Goal: Information Seeking & Learning: Get advice/opinions

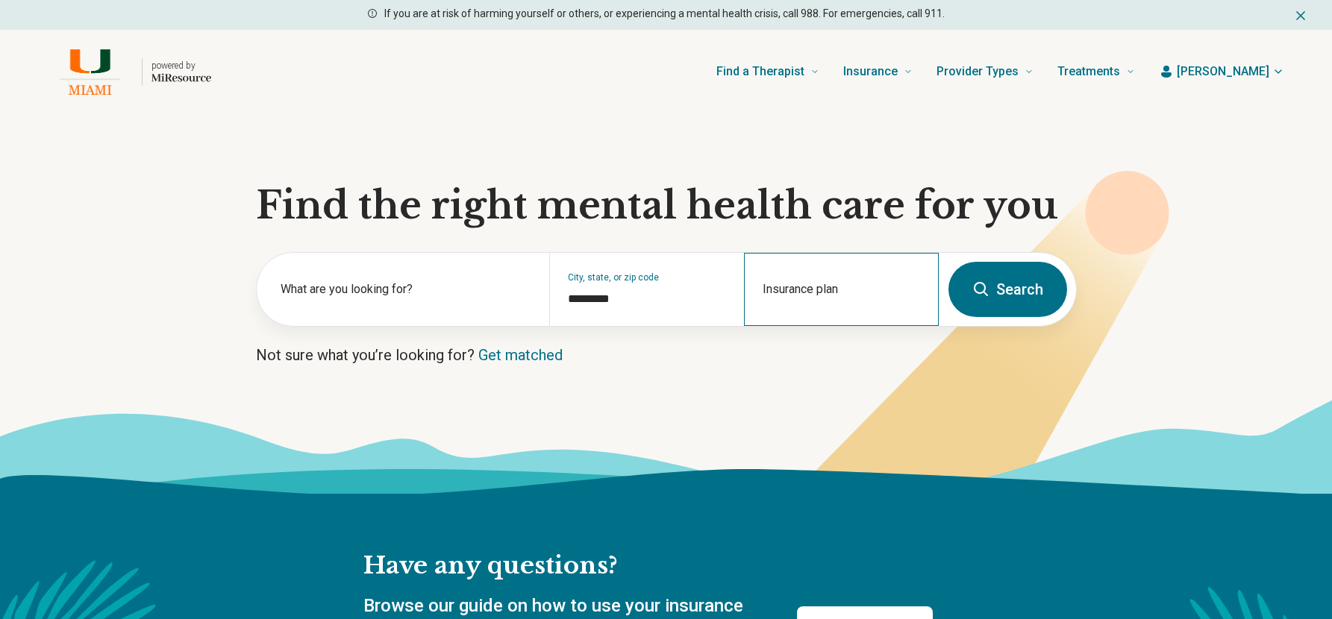
click at [775, 287] on div "Insurance plan" at bounding box center [841, 289] width 195 height 73
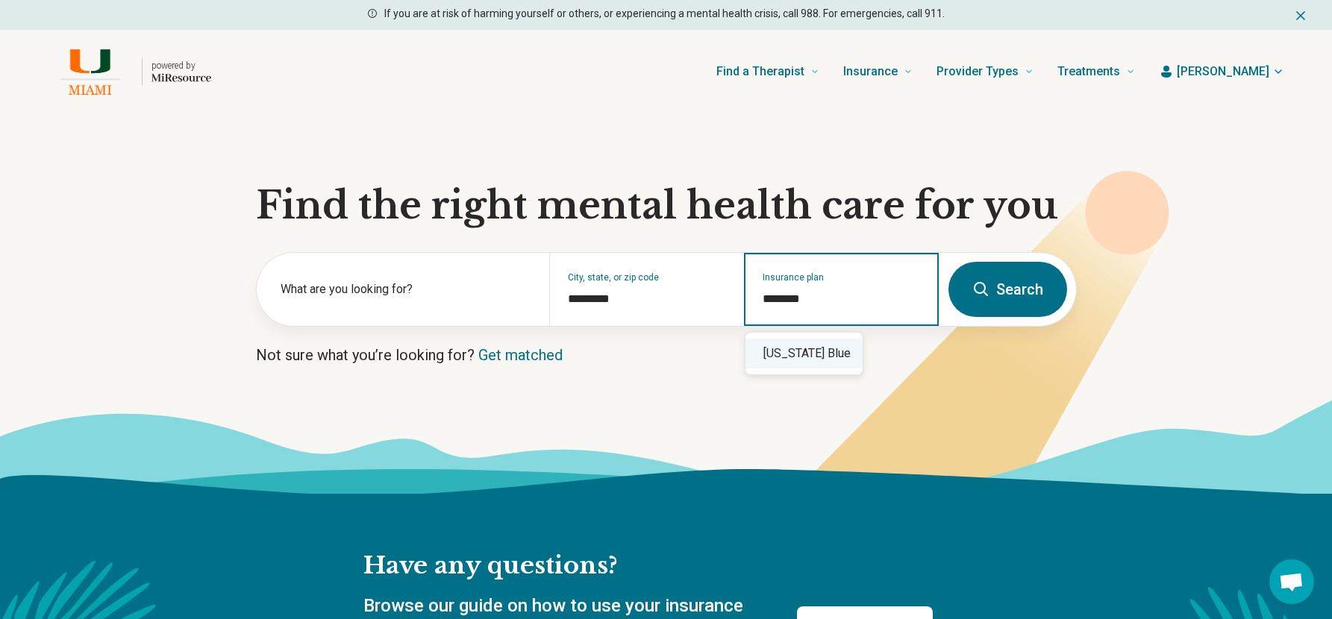
click at [821, 345] on div "Florida Blue" at bounding box center [803, 354] width 117 height 30
type input "**********"
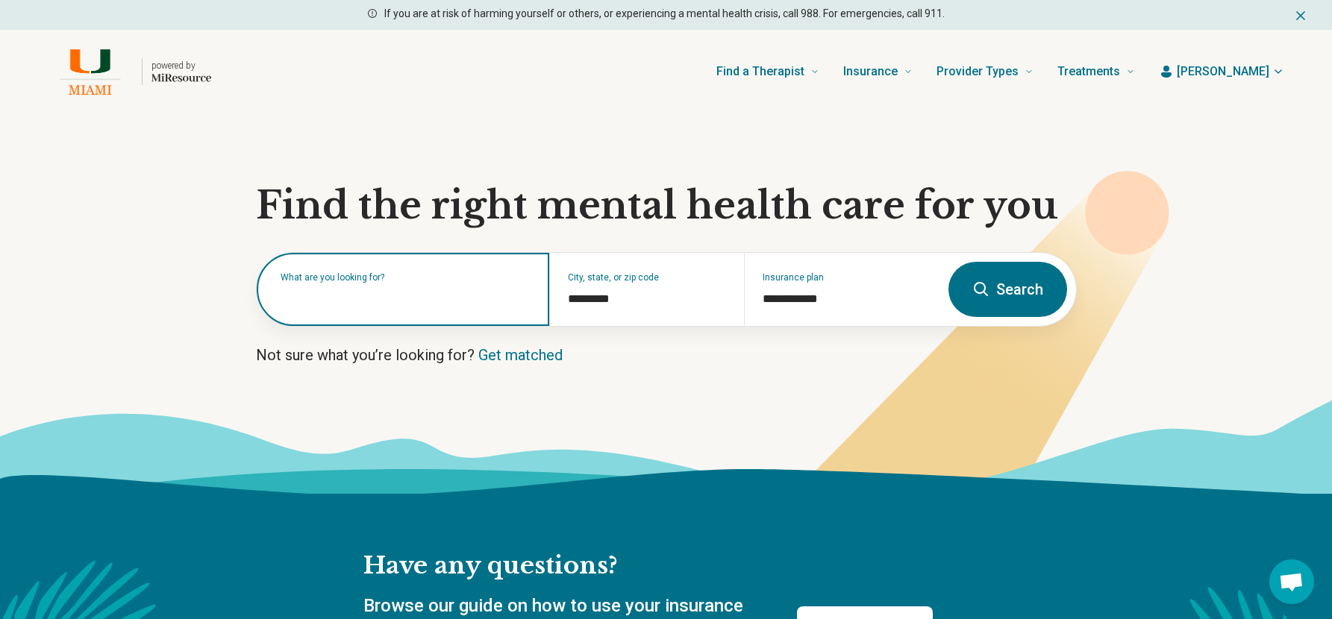
click at [416, 306] on div "What are you looking for?" at bounding box center [403, 289] width 292 height 73
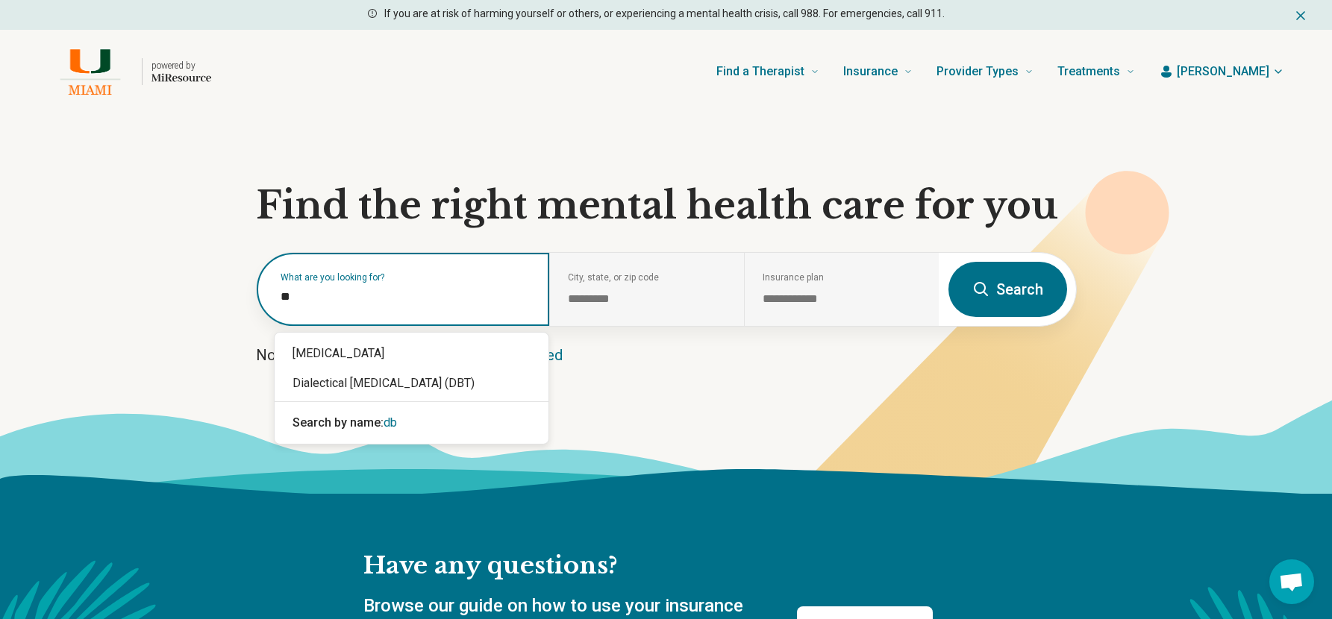
type input "***"
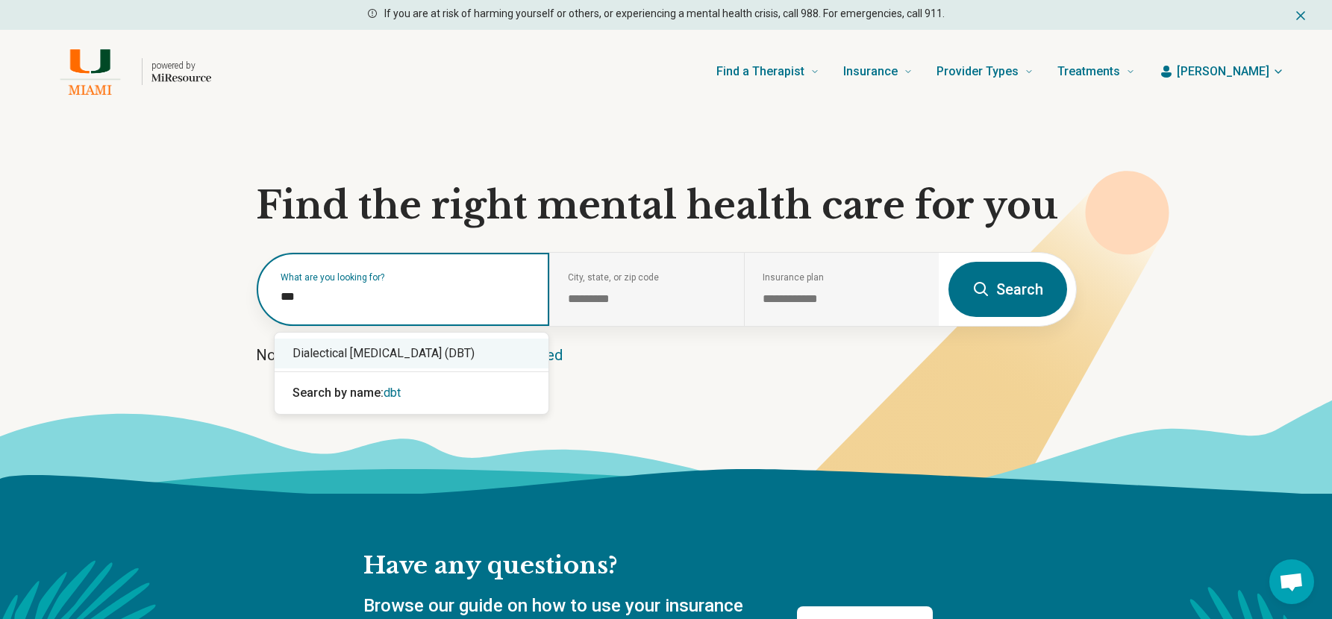
click at [401, 350] on div "Dialectical Behavior Therapy (DBT)" at bounding box center [412, 354] width 274 height 30
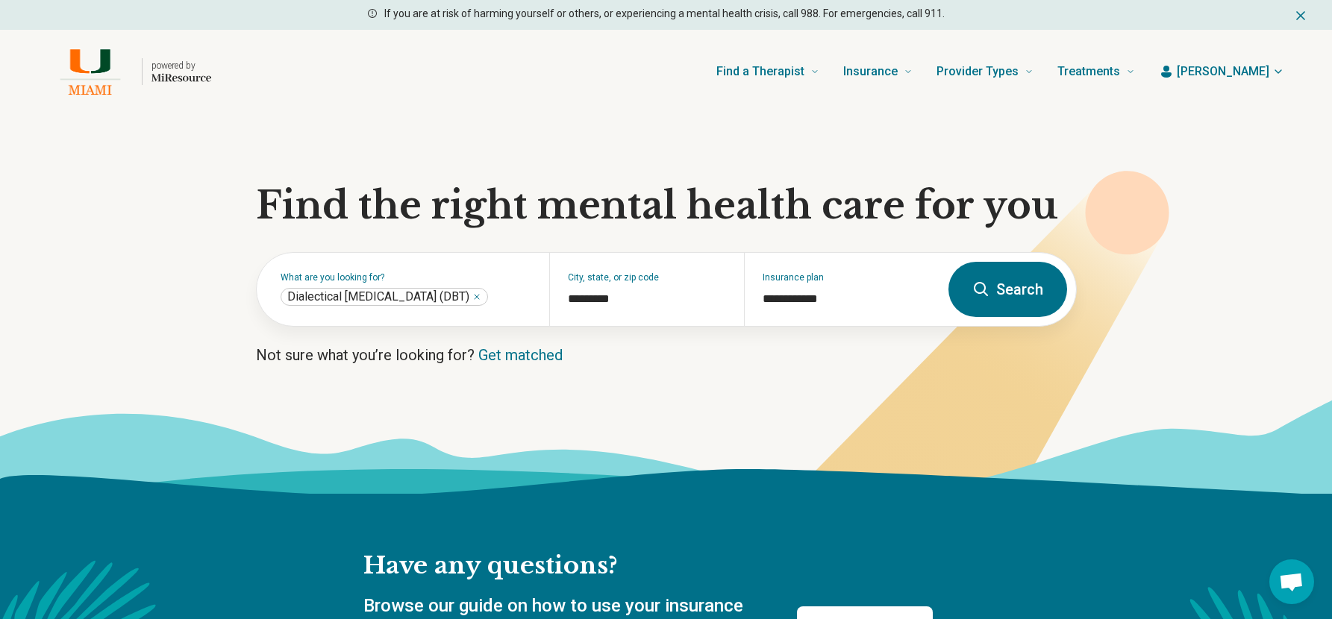
click at [979, 298] on button "Search" at bounding box center [1007, 289] width 119 height 55
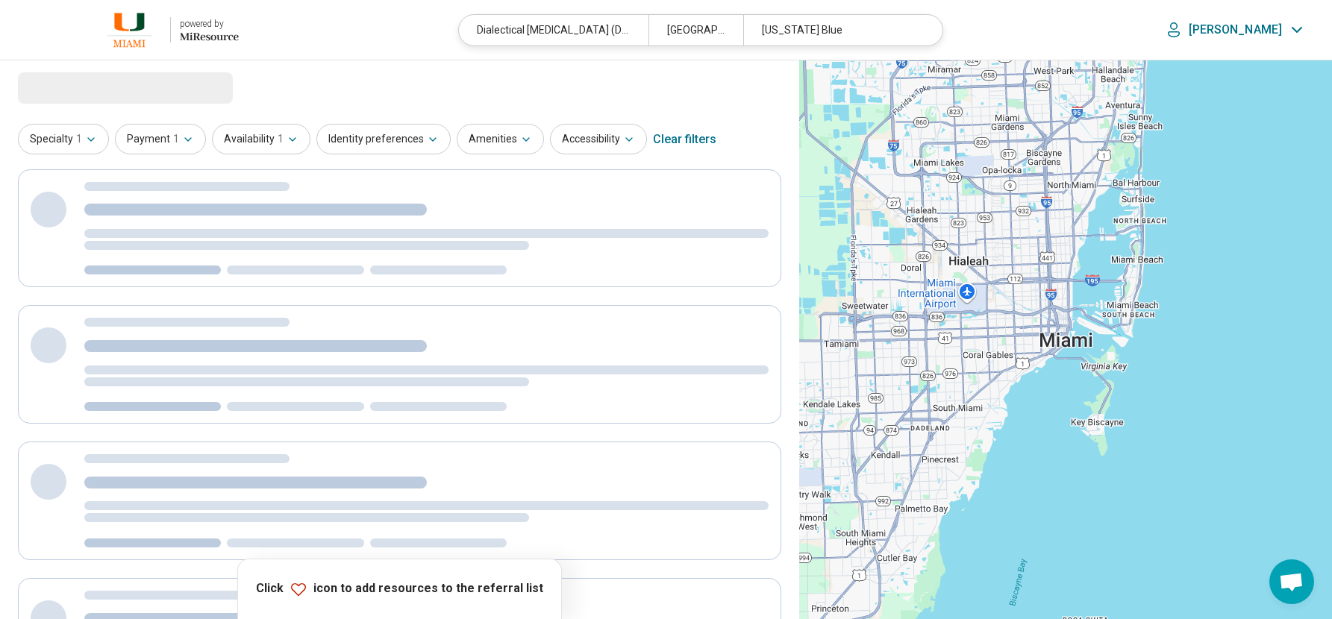
select select "***"
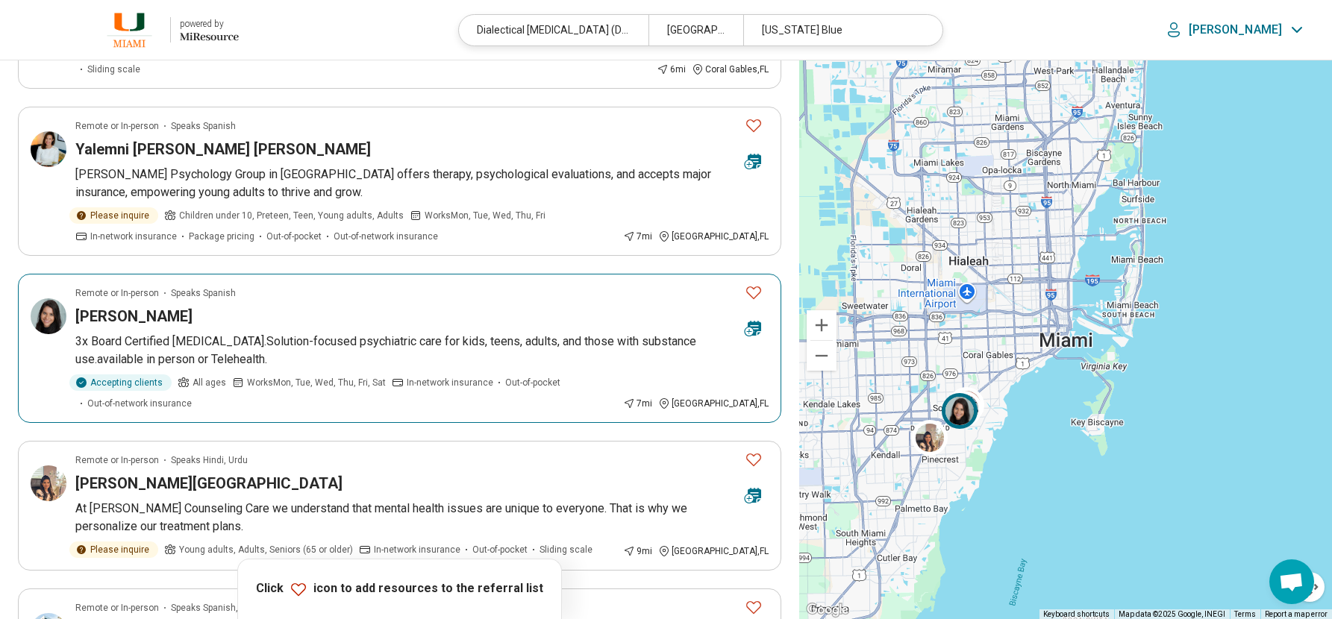
scroll to position [224, 0]
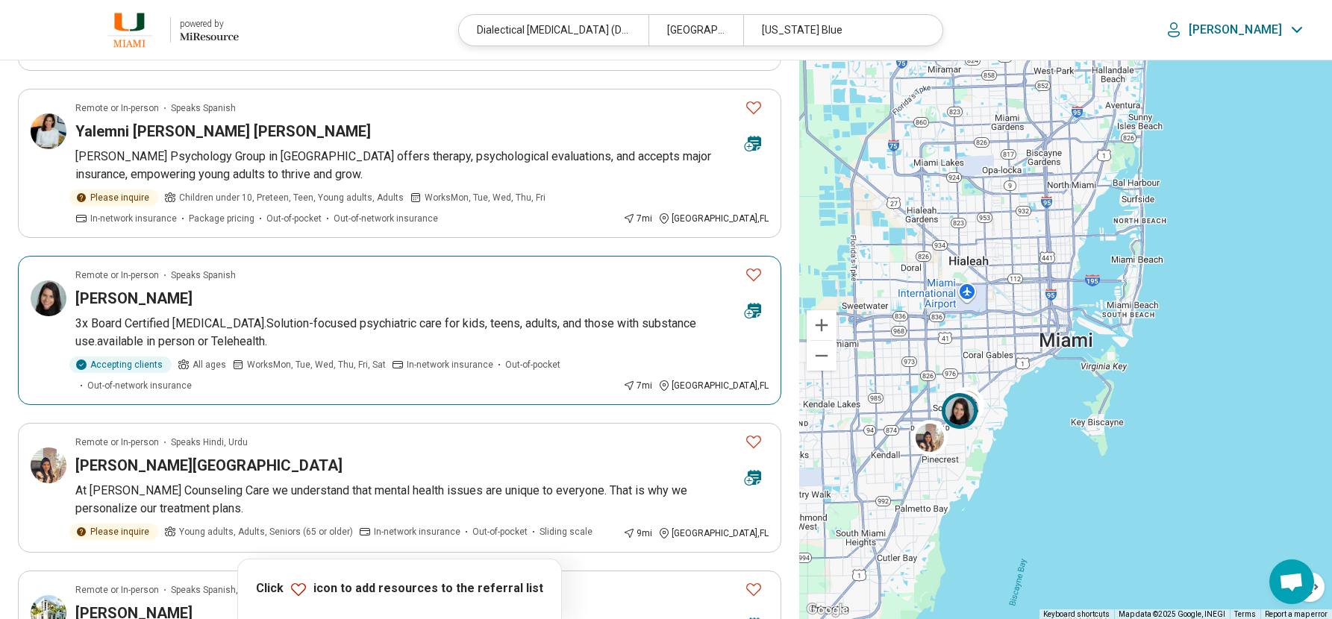
click at [377, 288] on div "Mailyn Santana" at bounding box center [403, 298] width 657 height 21
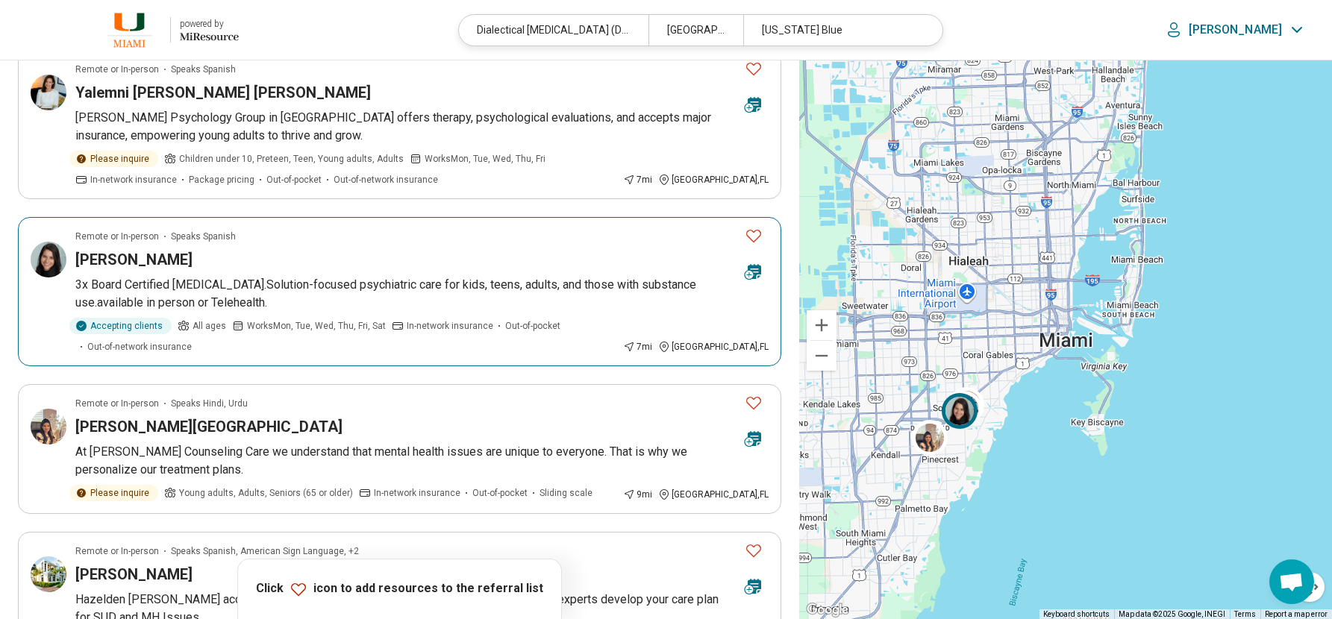
scroll to position [298, 0]
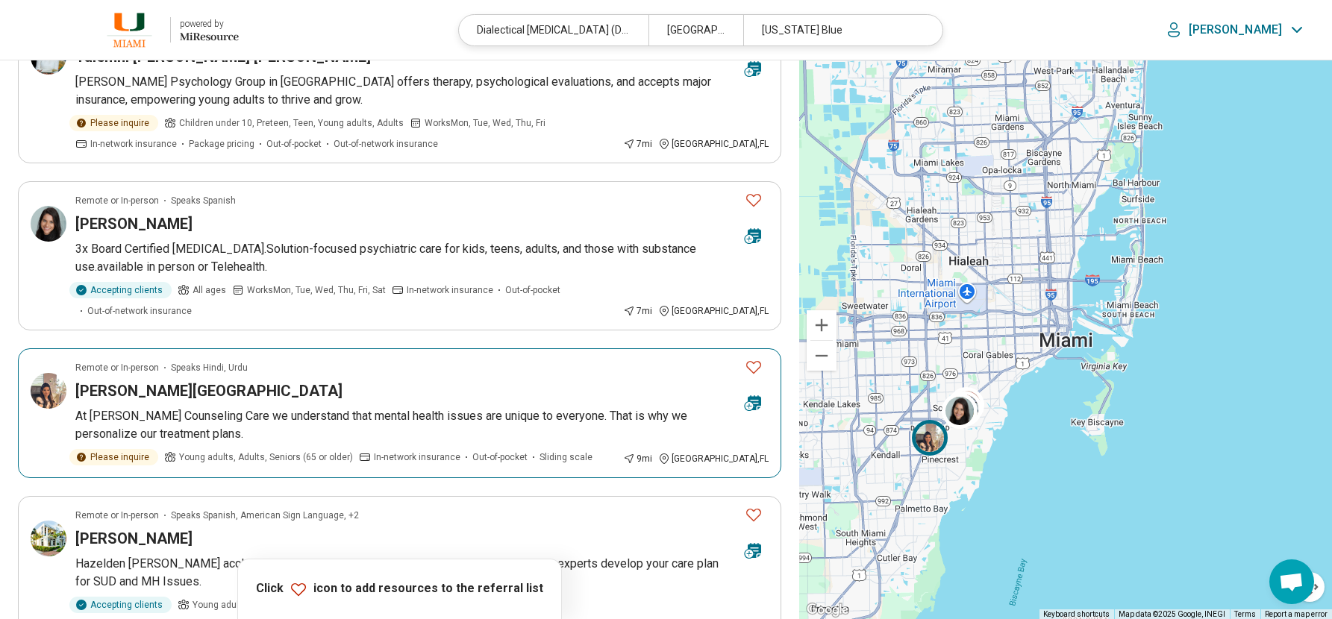
click at [325, 381] on div "Dr. Rachna Buxani-Mirpuri" at bounding box center [403, 391] width 657 height 21
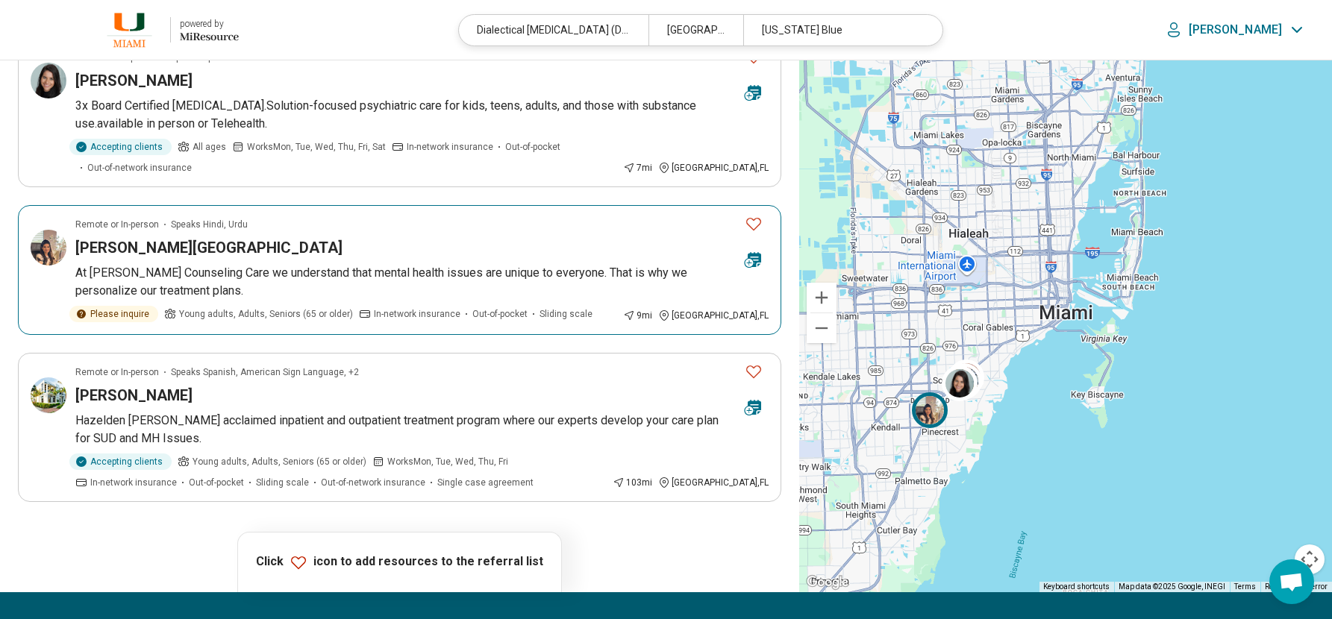
scroll to position [448, 0]
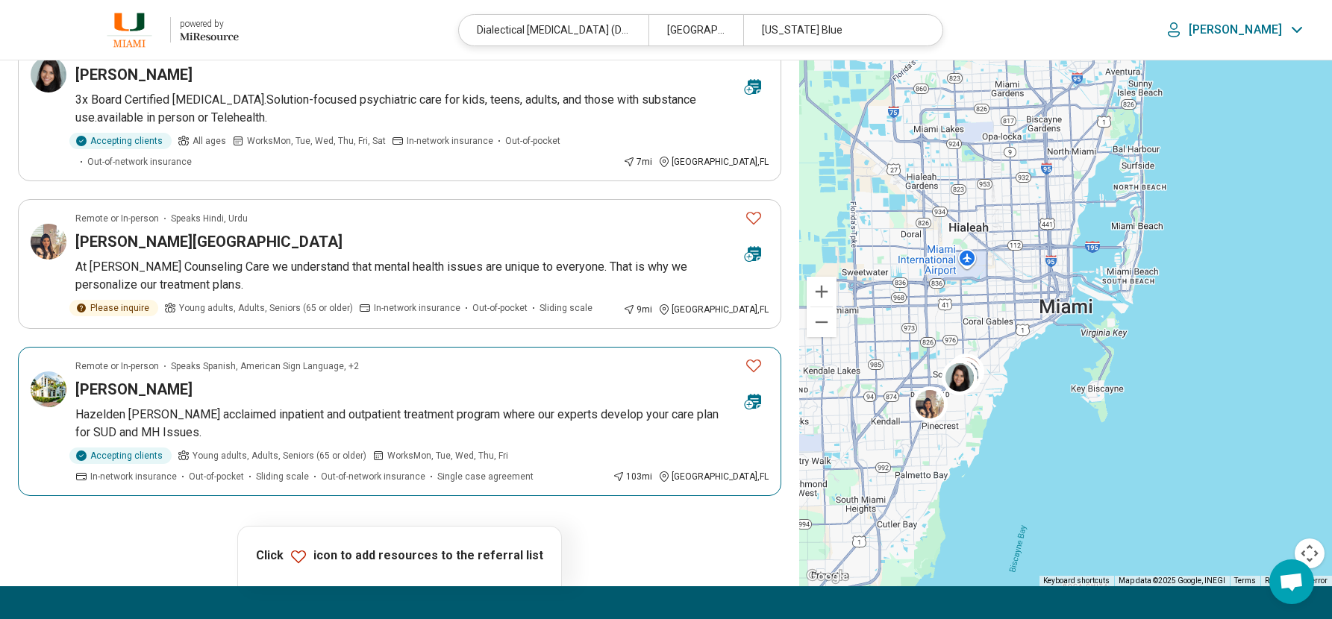
click at [450, 379] on div "Kristin Reagan" at bounding box center [403, 389] width 657 height 21
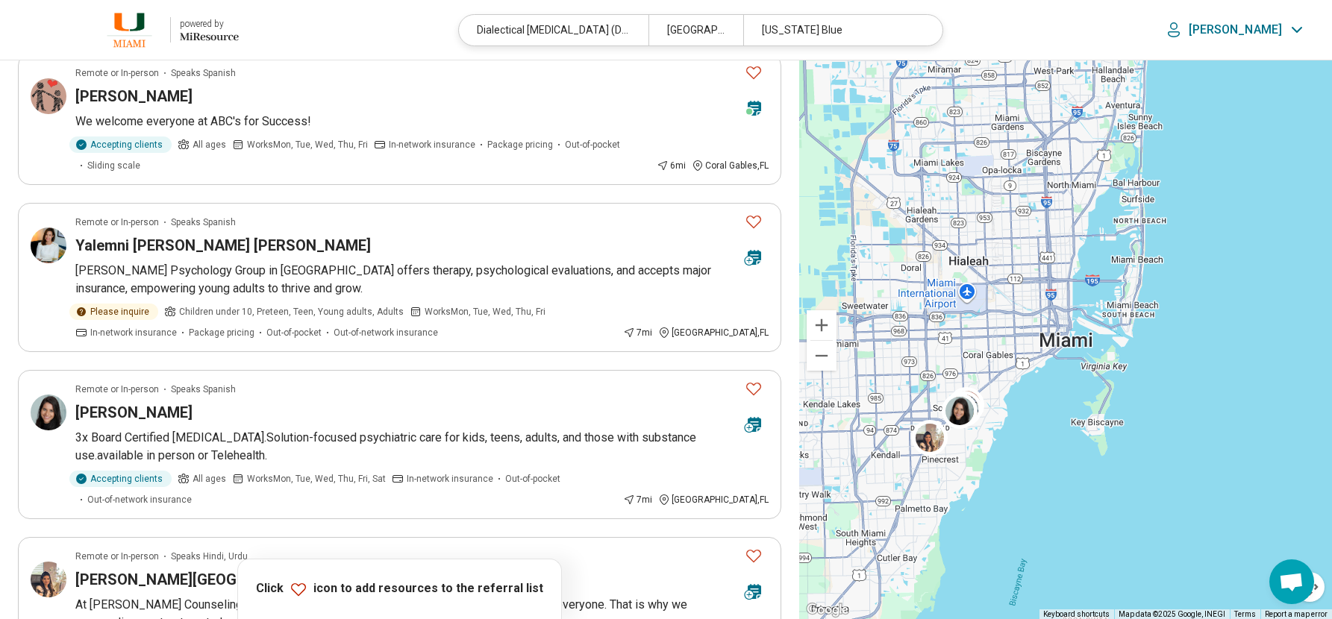
scroll to position [0, 0]
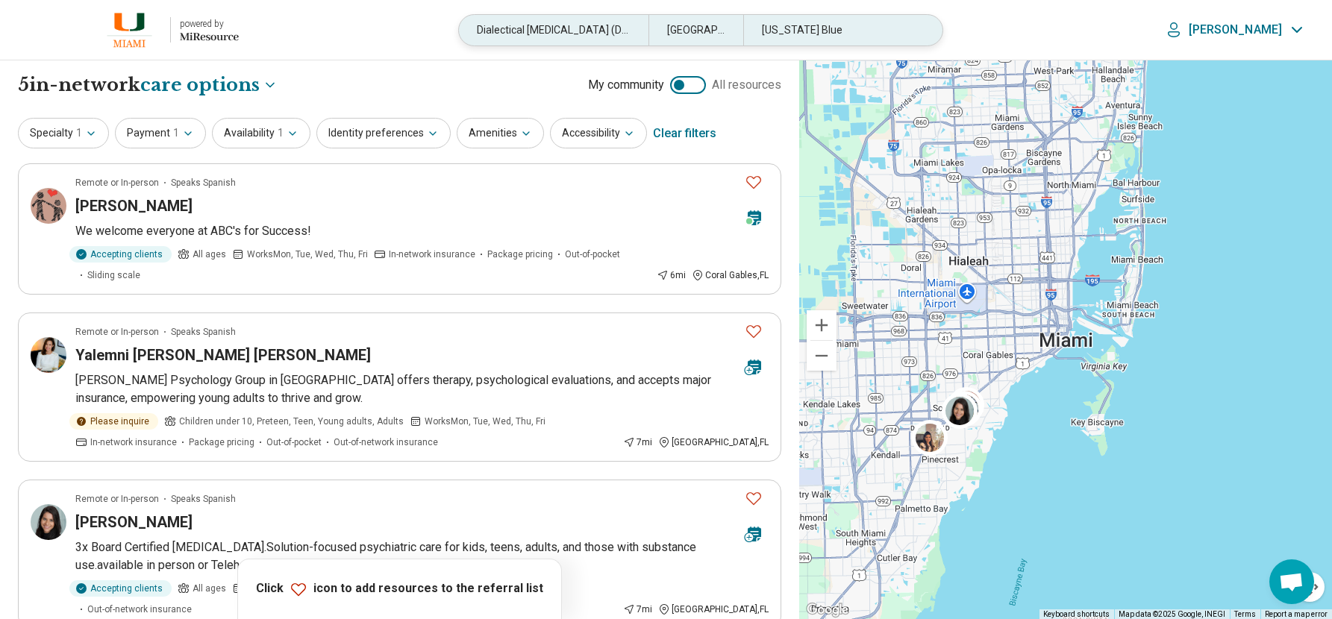
click at [560, 27] on div "Dialectical Behavior Therapy (DBT)" at bounding box center [554, 30] width 190 height 31
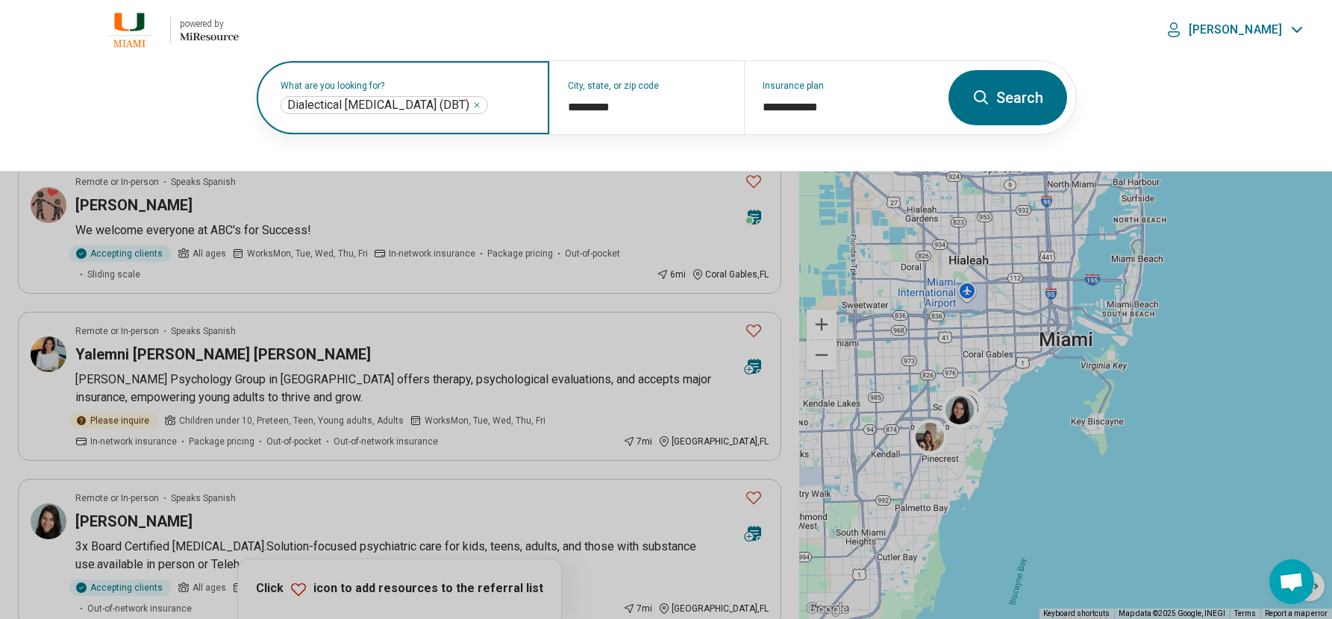
click at [481, 103] on icon "Remove" at bounding box center [476, 105] width 9 height 9
click at [997, 100] on button "Search" at bounding box center [1007, 97] width 119 height 55
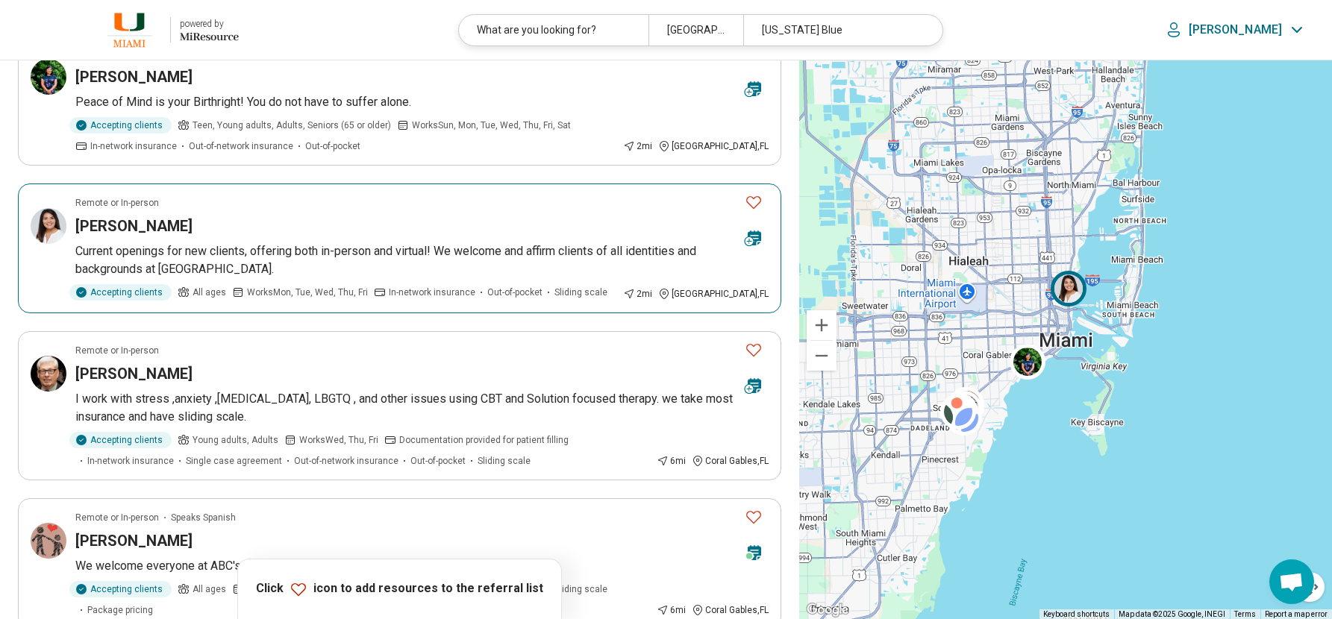
scroll to position [149, 0]
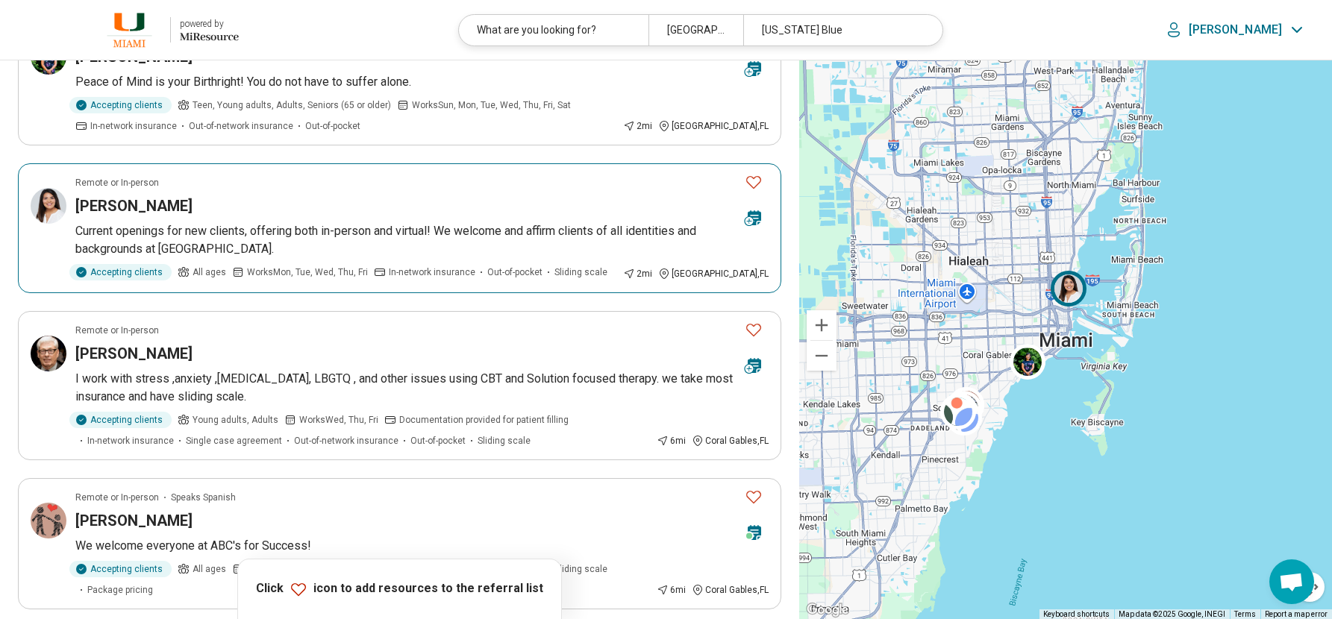
click at [411, 195] on div "[PERSON_NAME]" at bounding box center [403, 205] width 657 height 21
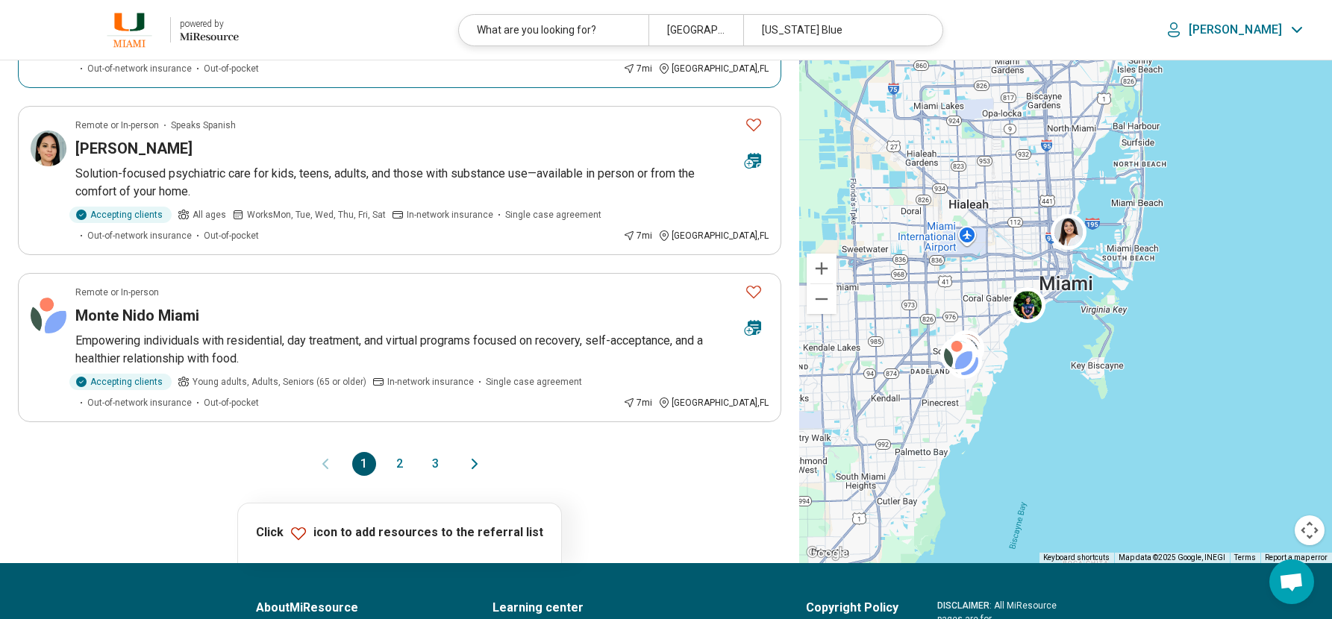
scroll to position [1343, 0]
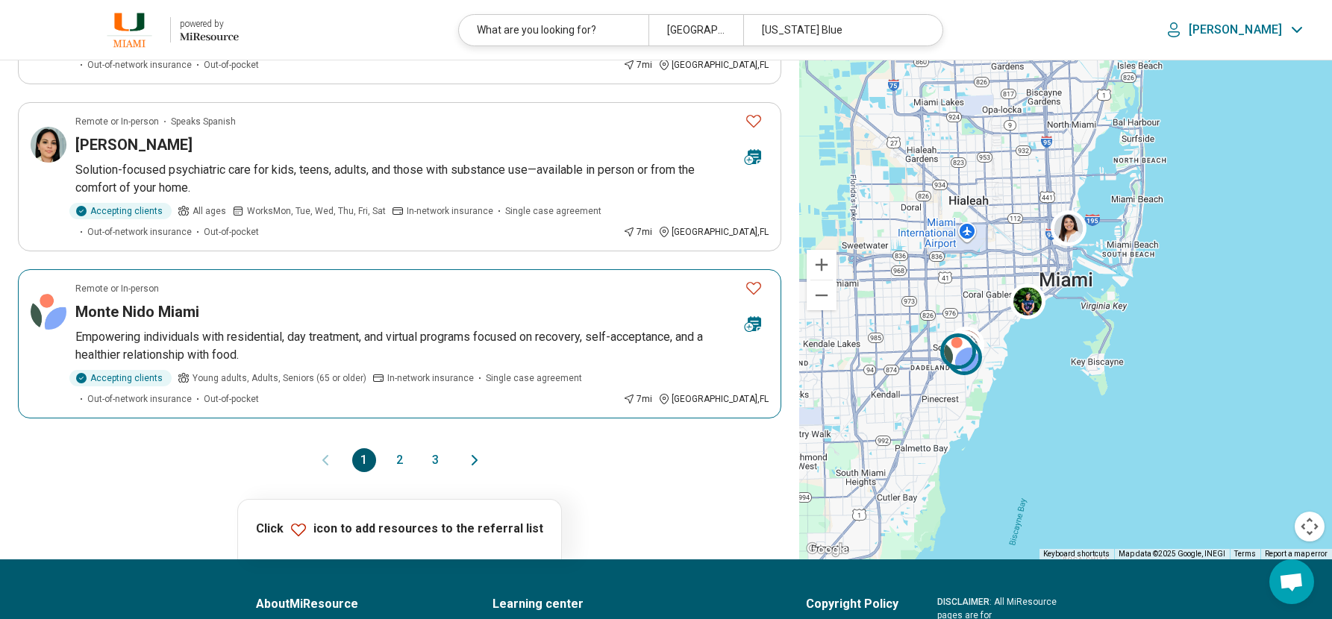
click at [356, 342] on p "Empowering individuals with residential, day treatment, and virtual programs fo…" at bounding box center [421, 346] width 693 height 36
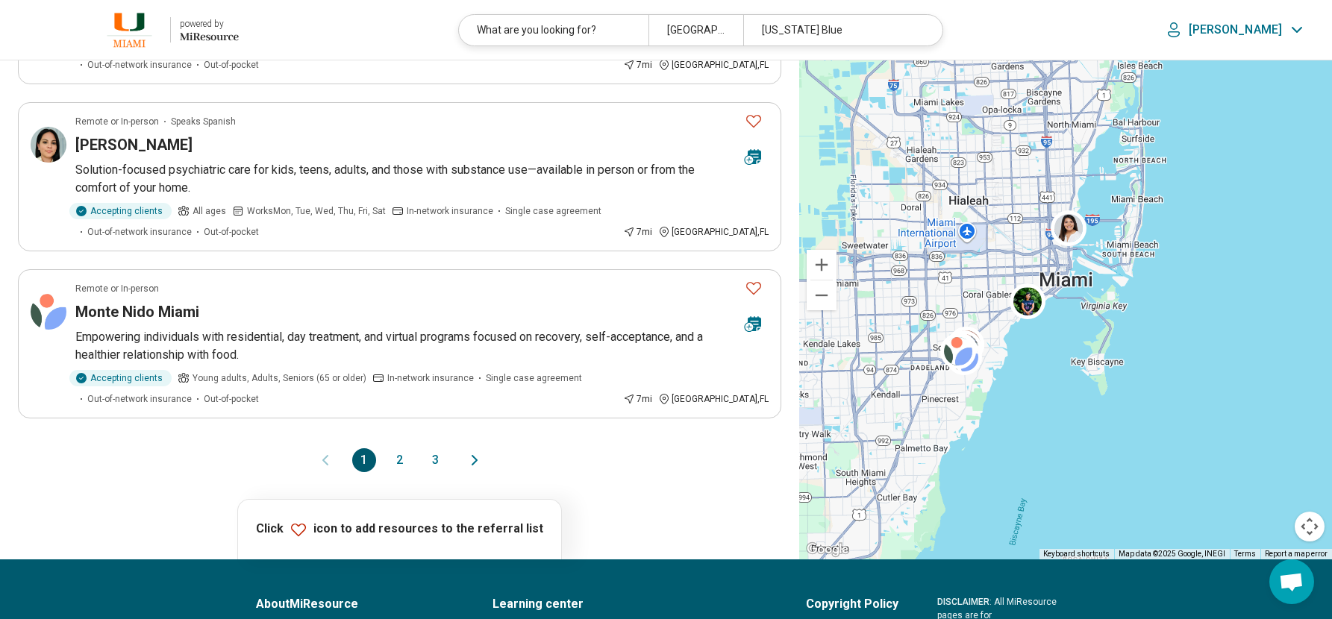
click at [391, 448] on button "2" at bounding box center [400, 460] width 24 height 24
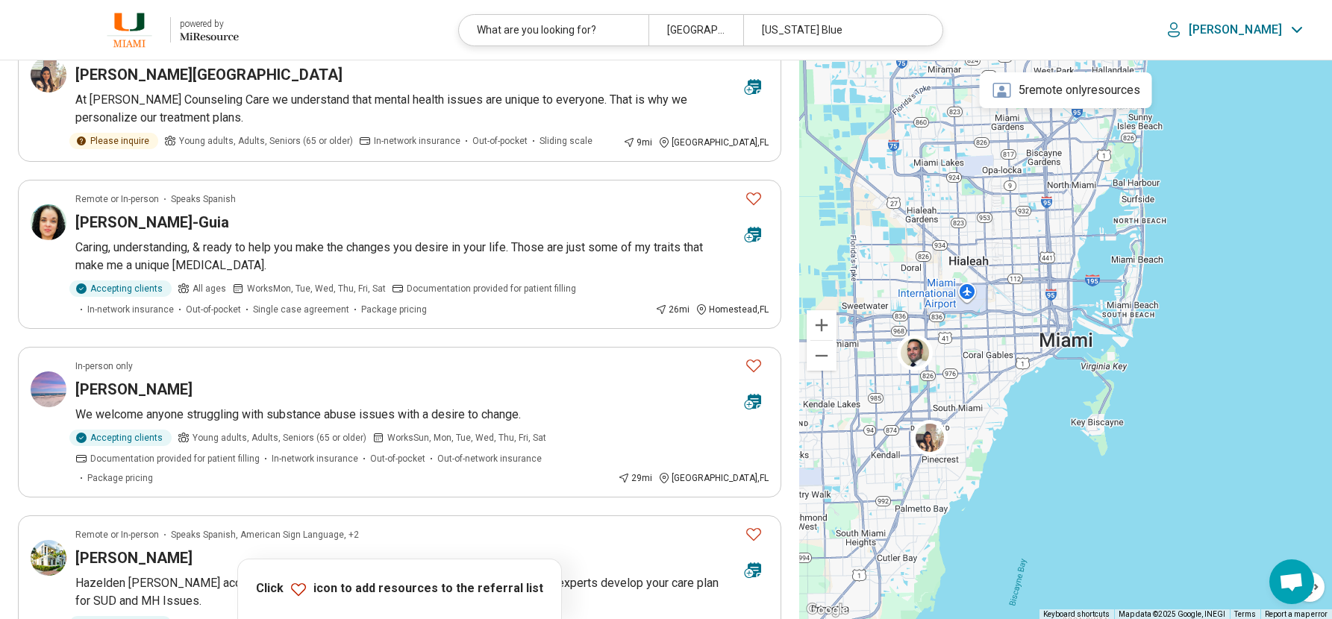
scroll to position [0, 0]
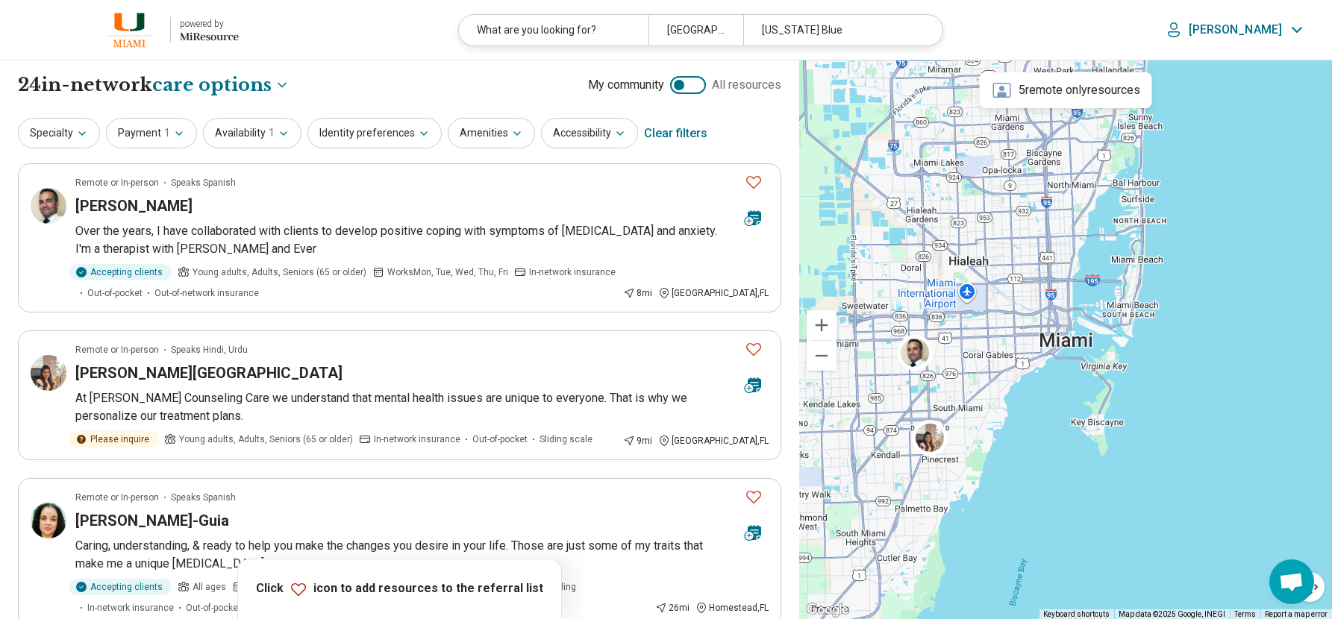
click at [691, 80] on div at bounding box center [688, 85] width 36 height 18
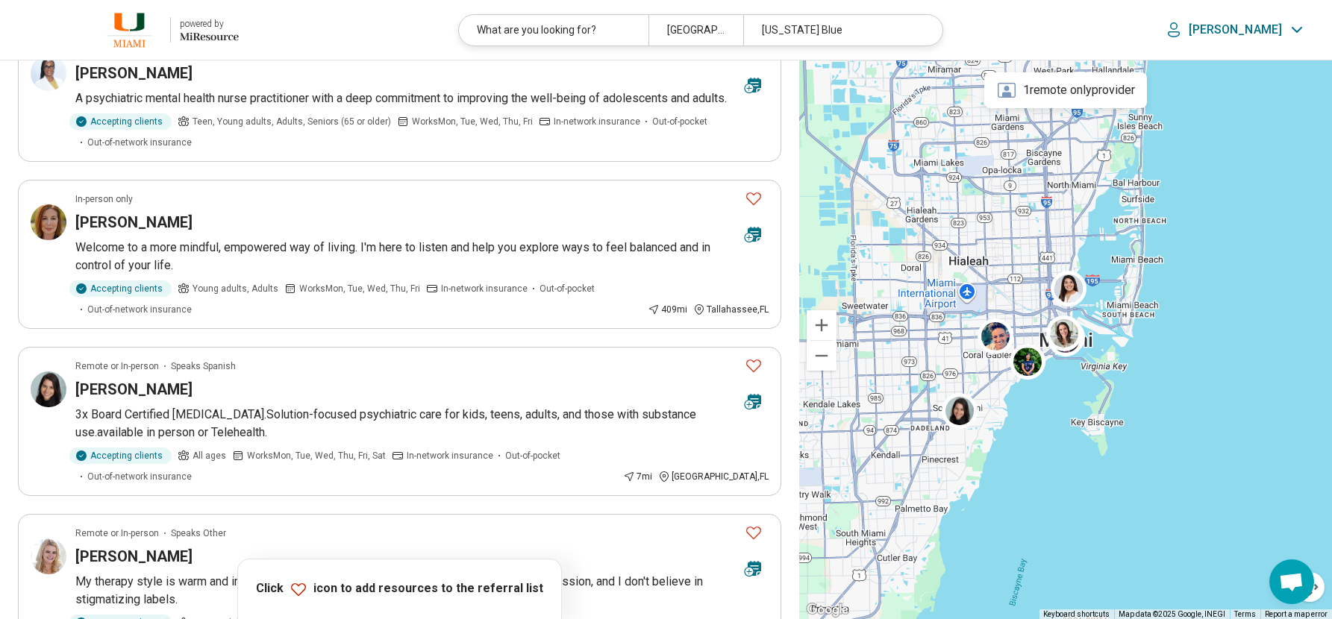
scroll to position [1194, 0]
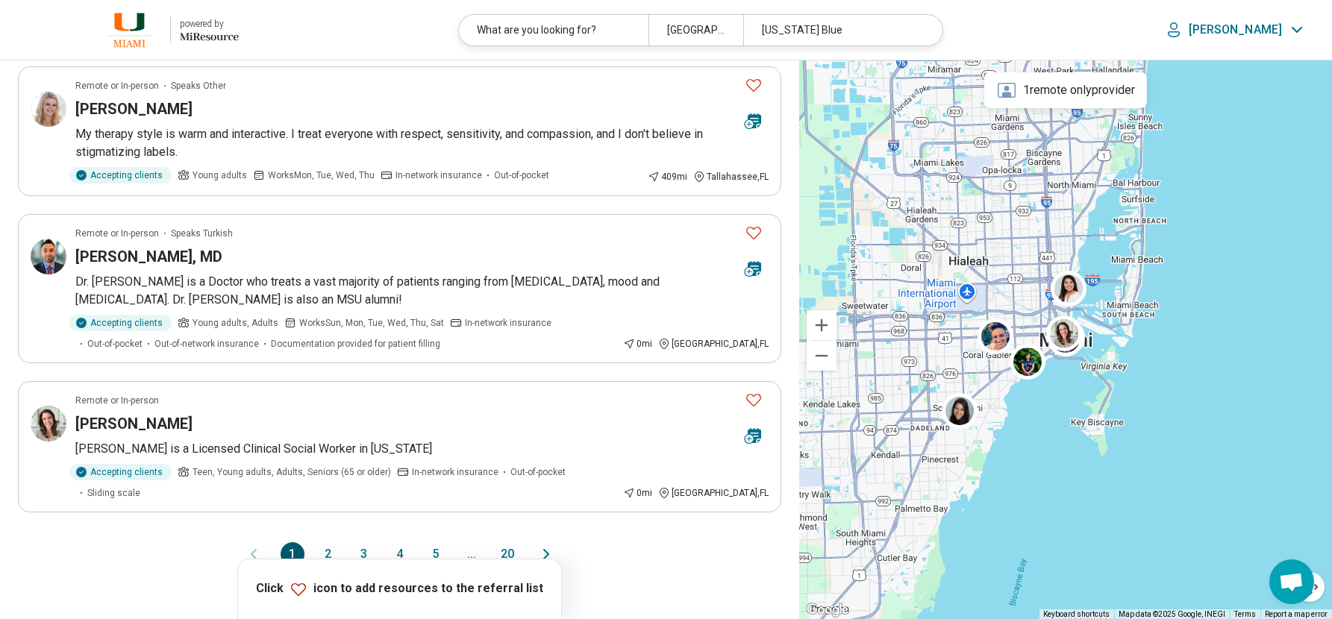
click at [339, 542] on button "2" at bounding box center [328, 554] width 24 height 24
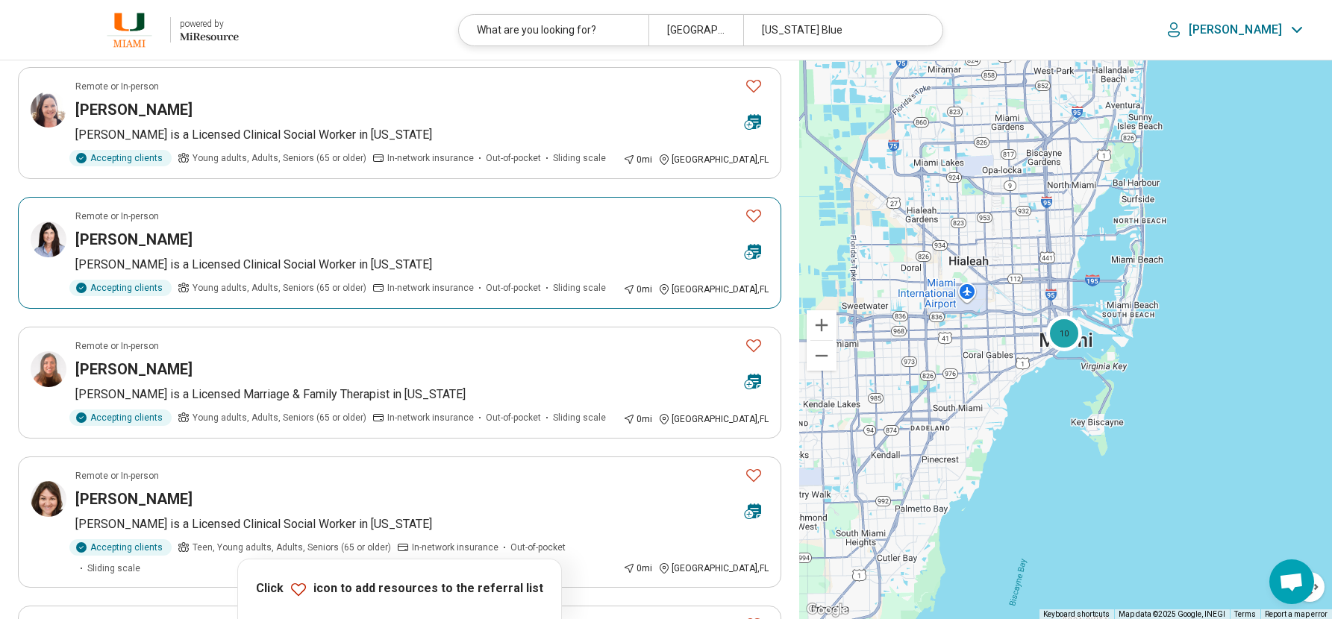
scroll to position [0, 0]
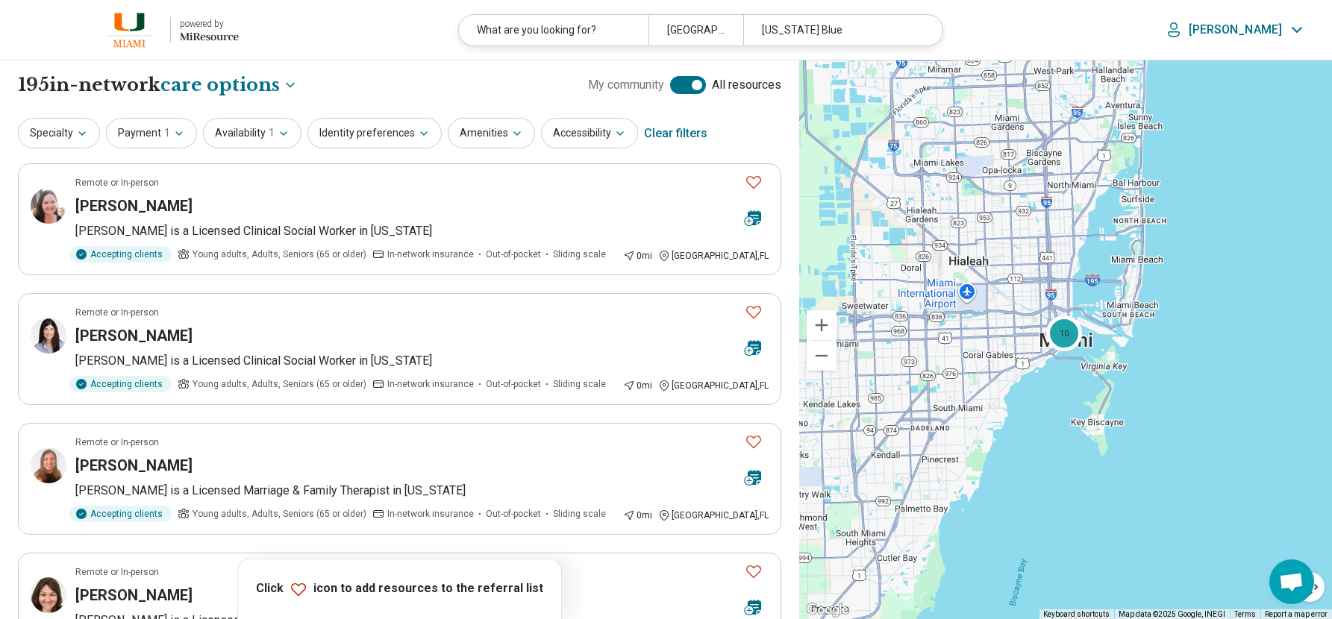
click at [691, 83] on div at bounding box center [688, 85] width 36 height 18
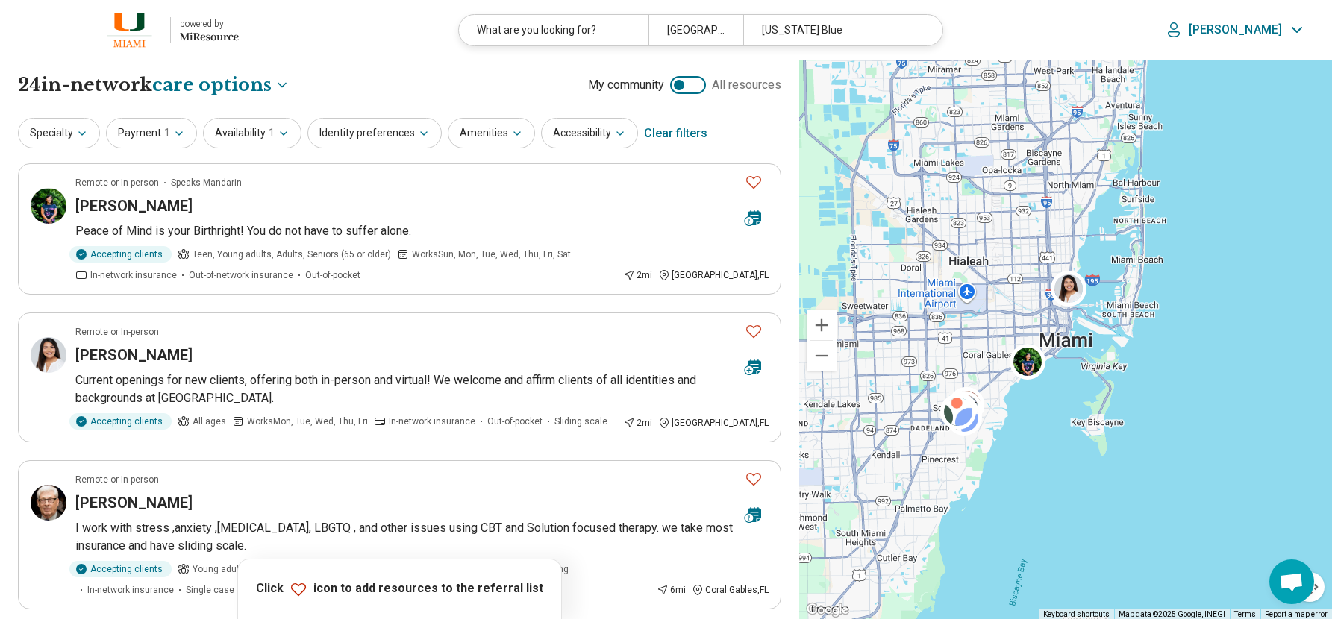
drag, startPoint x: 619, startPoint y: 41, endPoint x: 619, endPoint y: 33, distance: 8.2
click at [619, 40] on div "What are you looking for?" at bounding box center [554, 30] width 190 height 31
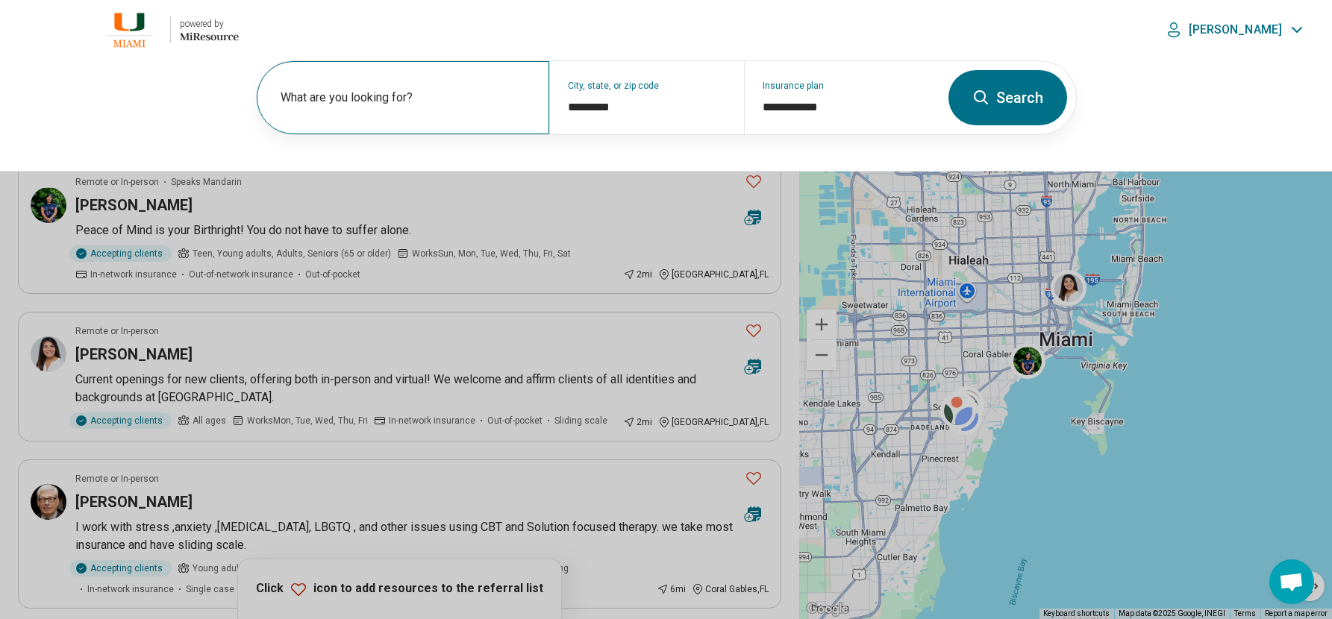
click at [419, 94] on label "What are you looking for?" at bounding box center [406, 98] width 251 height 18
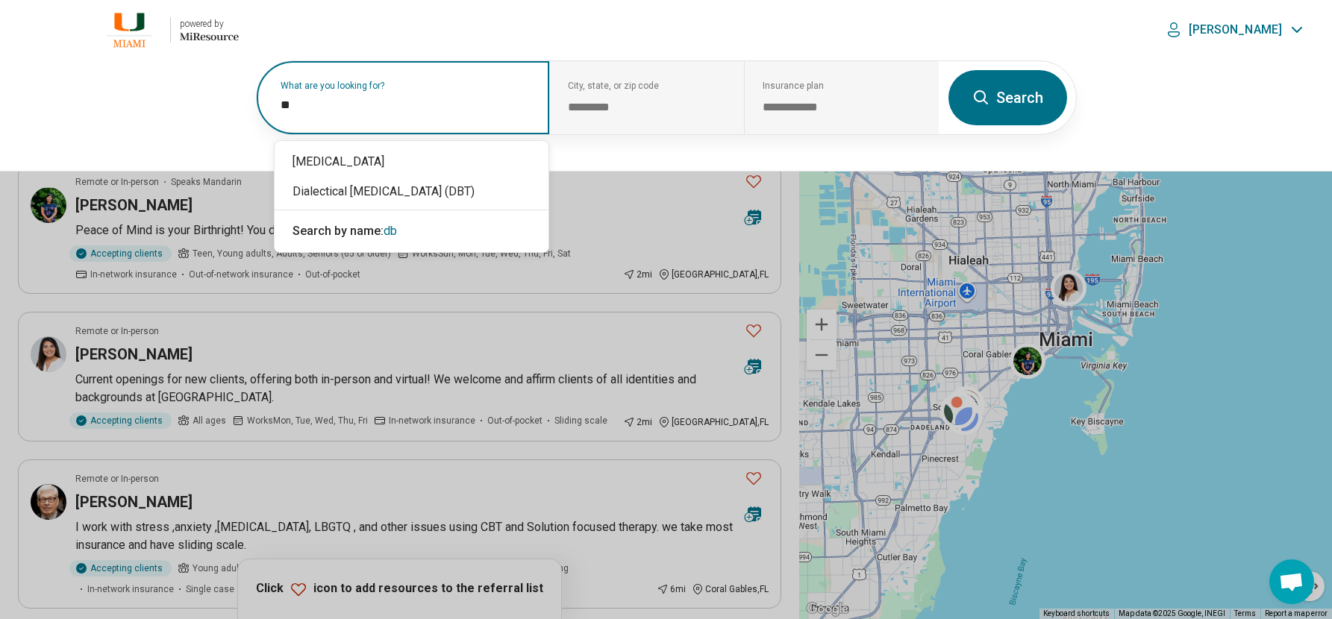
type input "***"
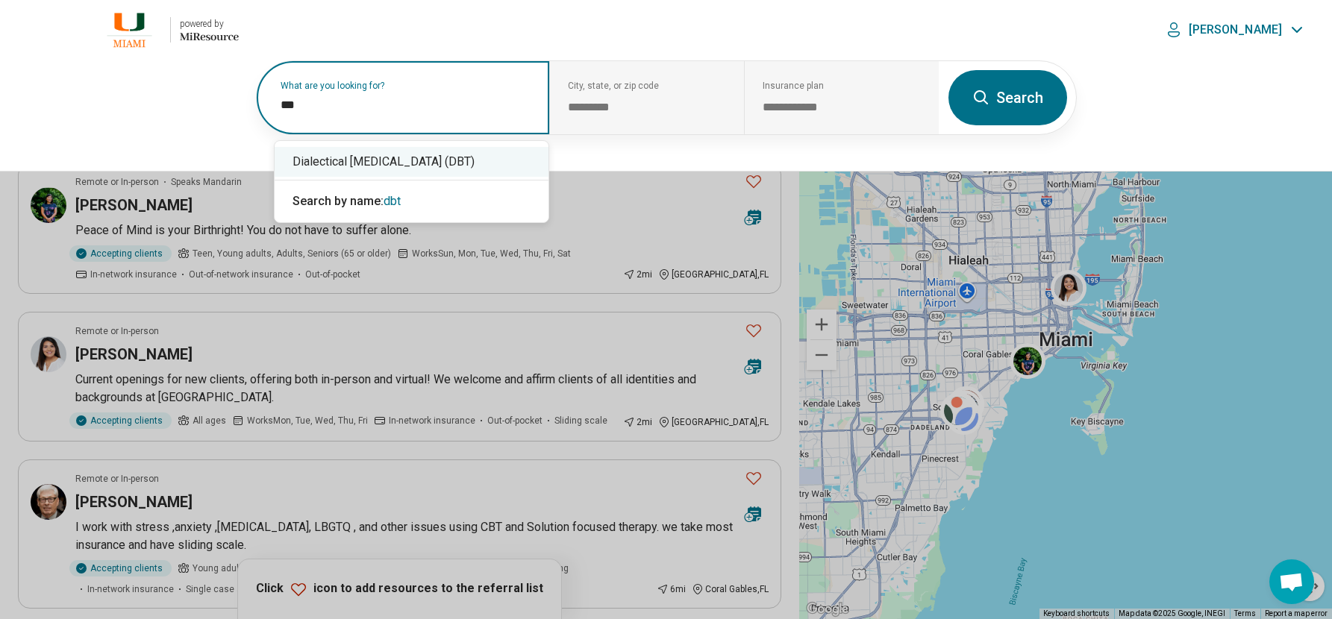
click at [405, 160] on div "Dialectical Behavior Therapy (DBT)" at bounding box center [412, 162] width 274 height 30
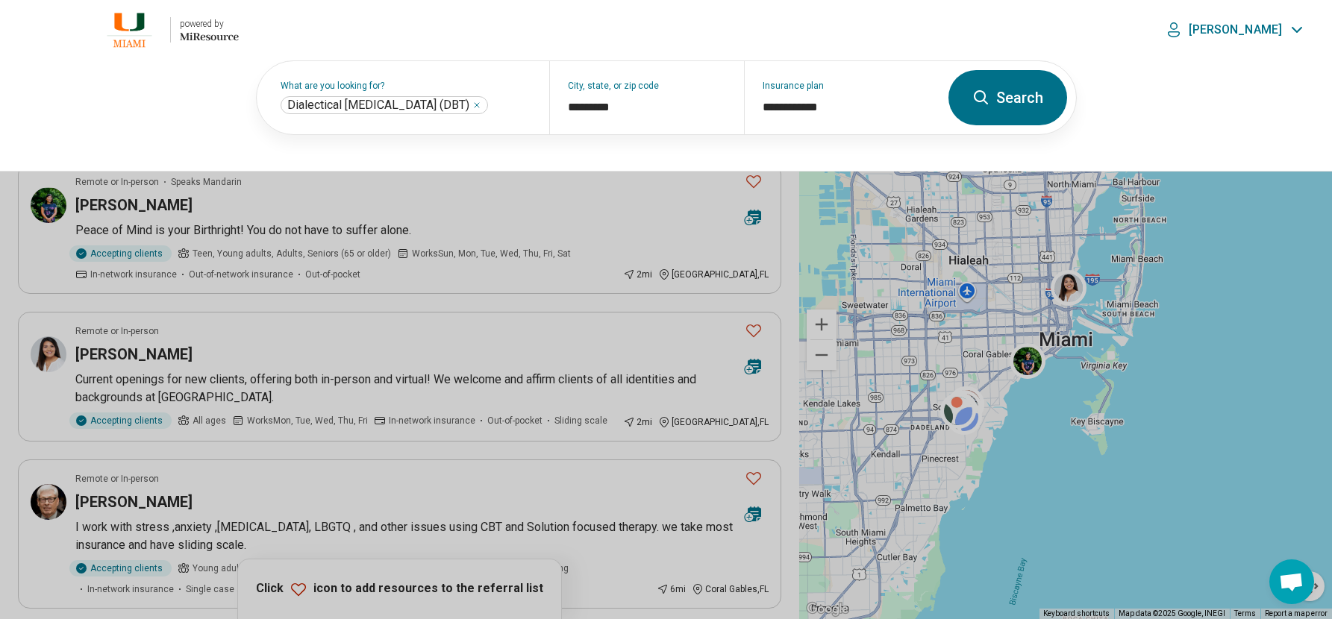
click at [961, 94] on button "Search" at bounding box center [1007, 97] width 119 height 55
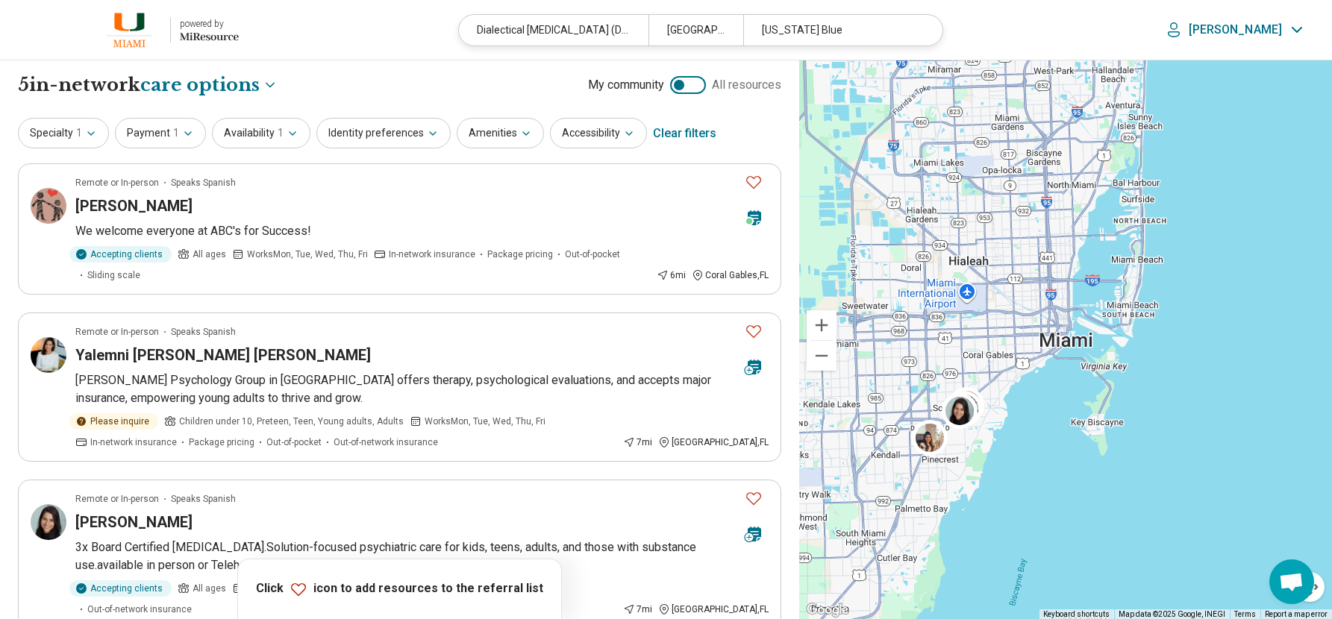
click at [680, 82] on div at bounding box center [679, 85] width 10 height 10
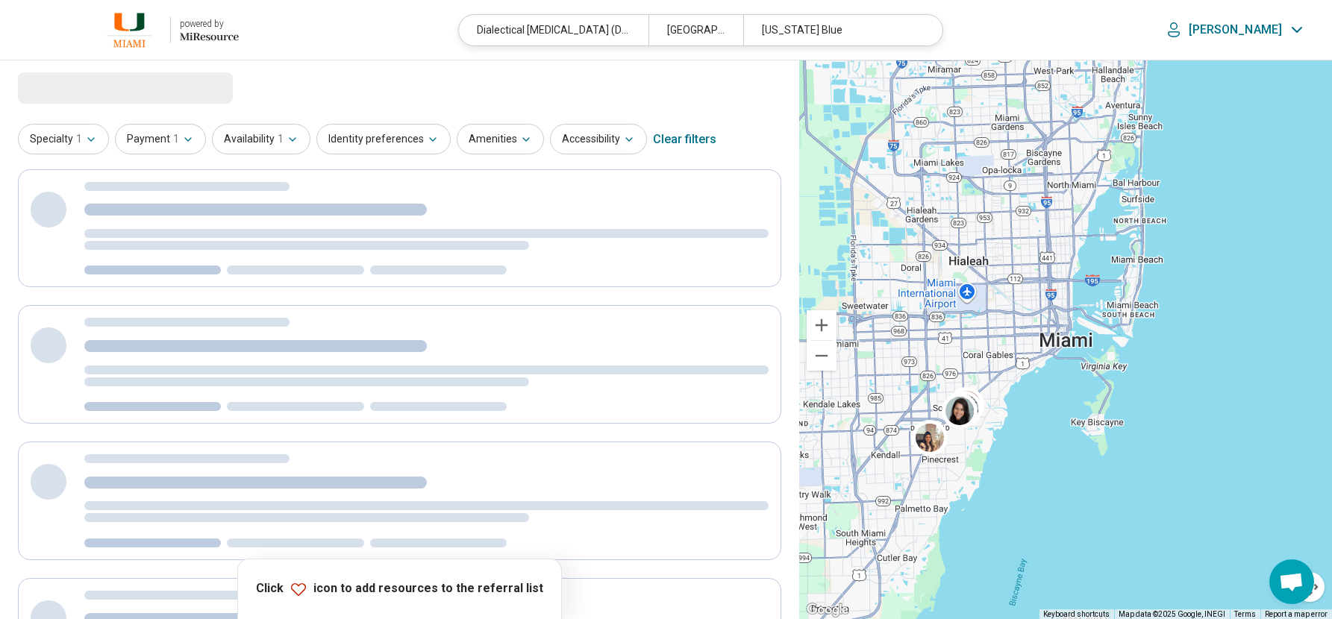
select select "***"
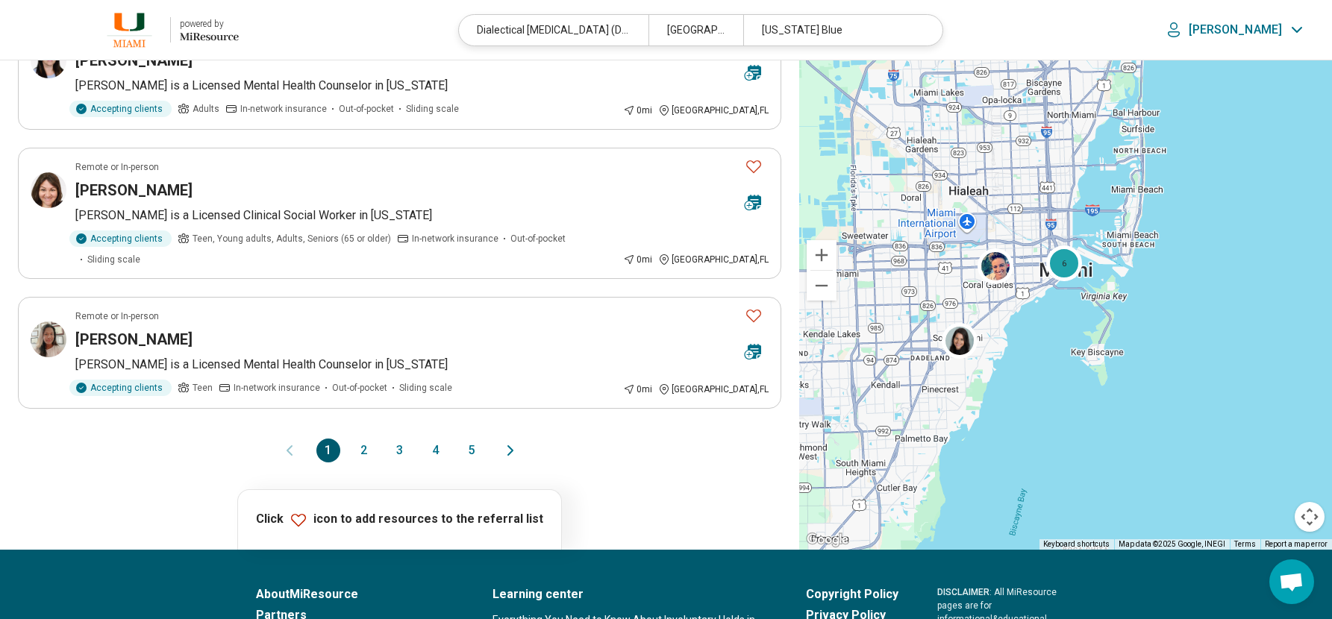
scroll to position [1268, 0]
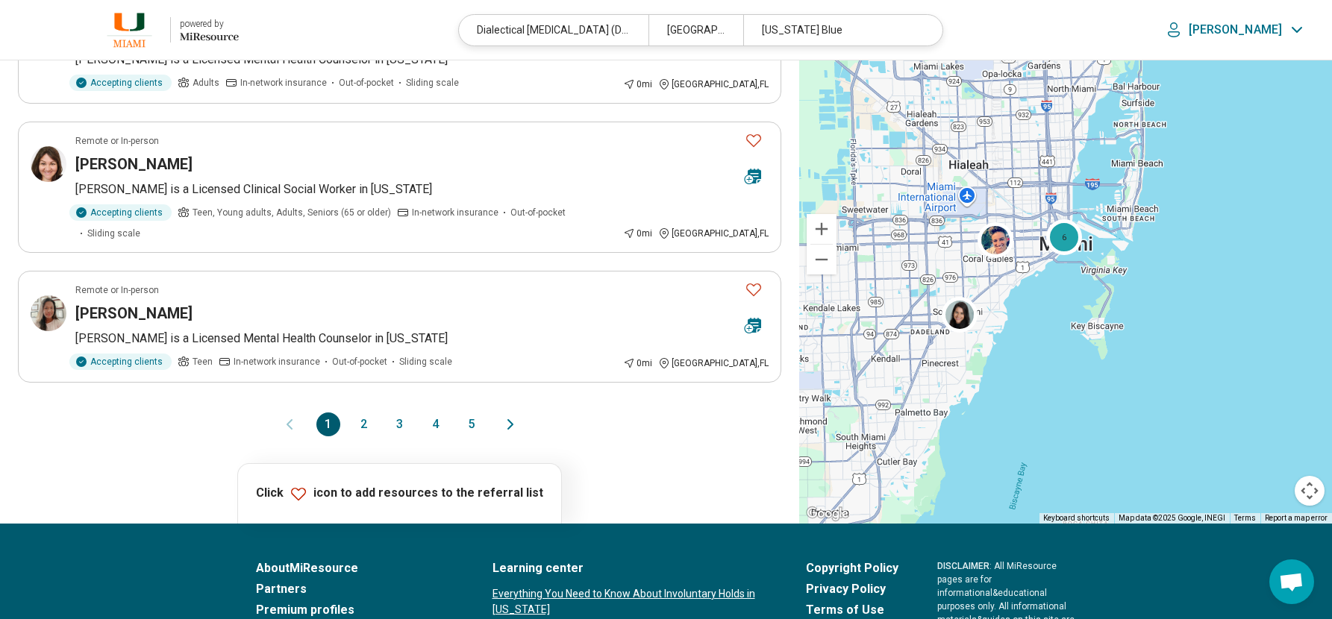
click at [358, 413] on button "2" at bounding box center [364, 425] width 24 height 24
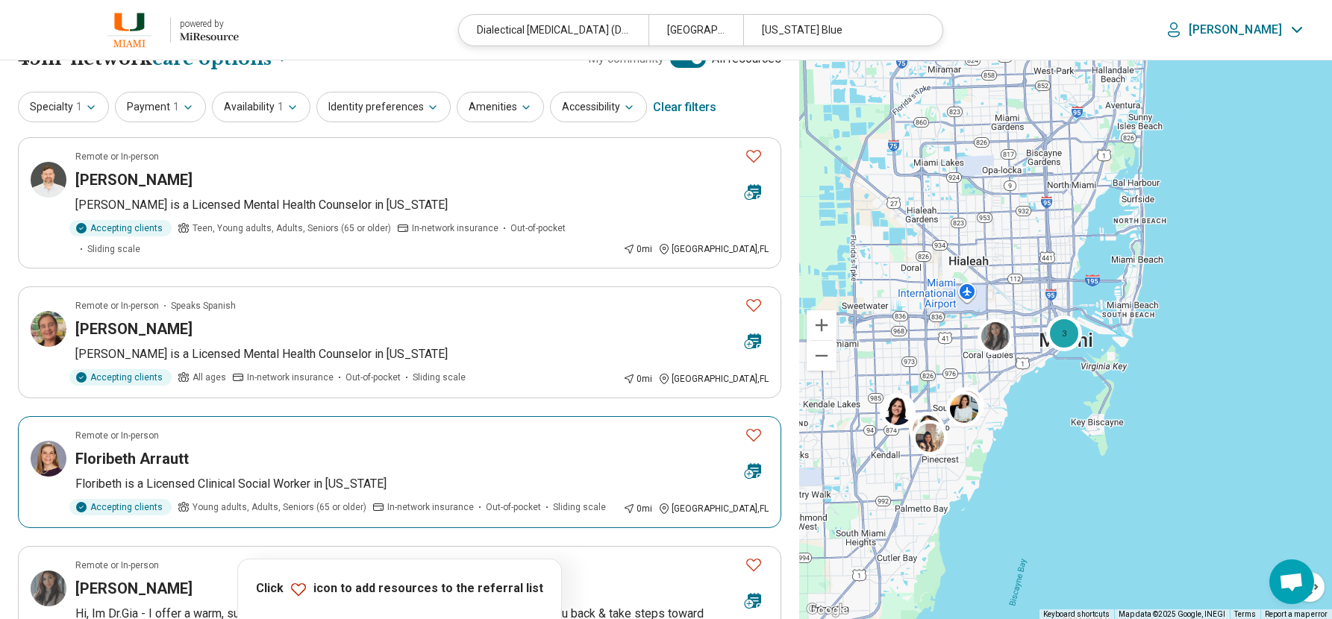
scroll to position [0, 0]
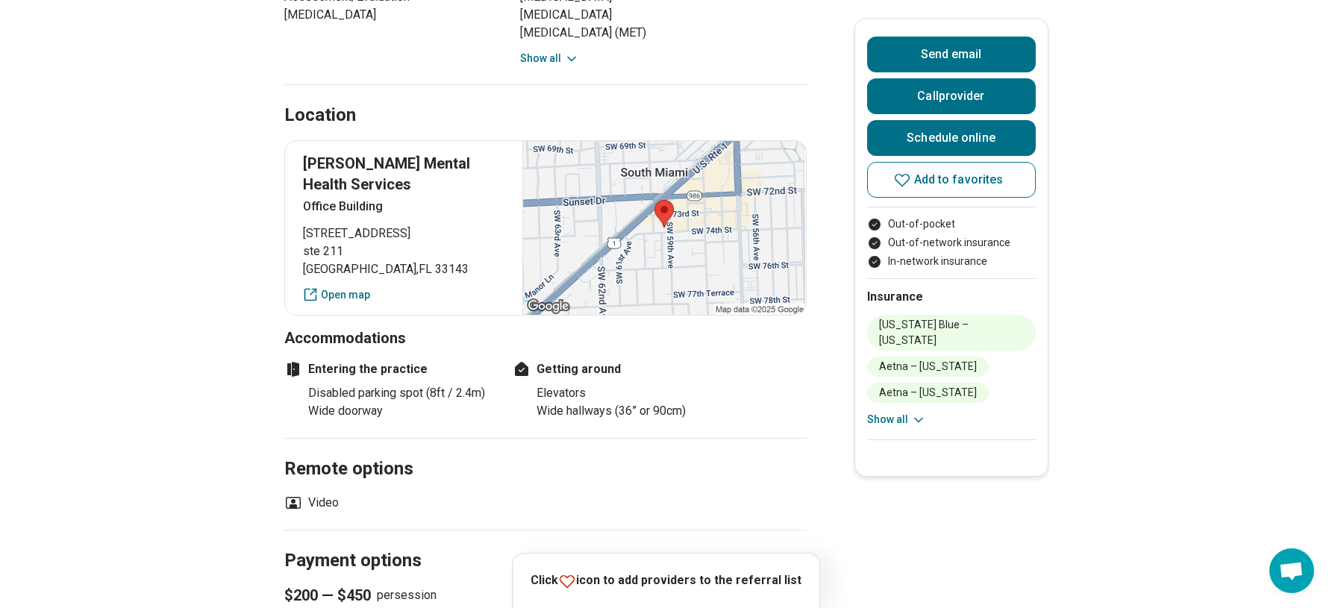
scroll to position [1045, 0]
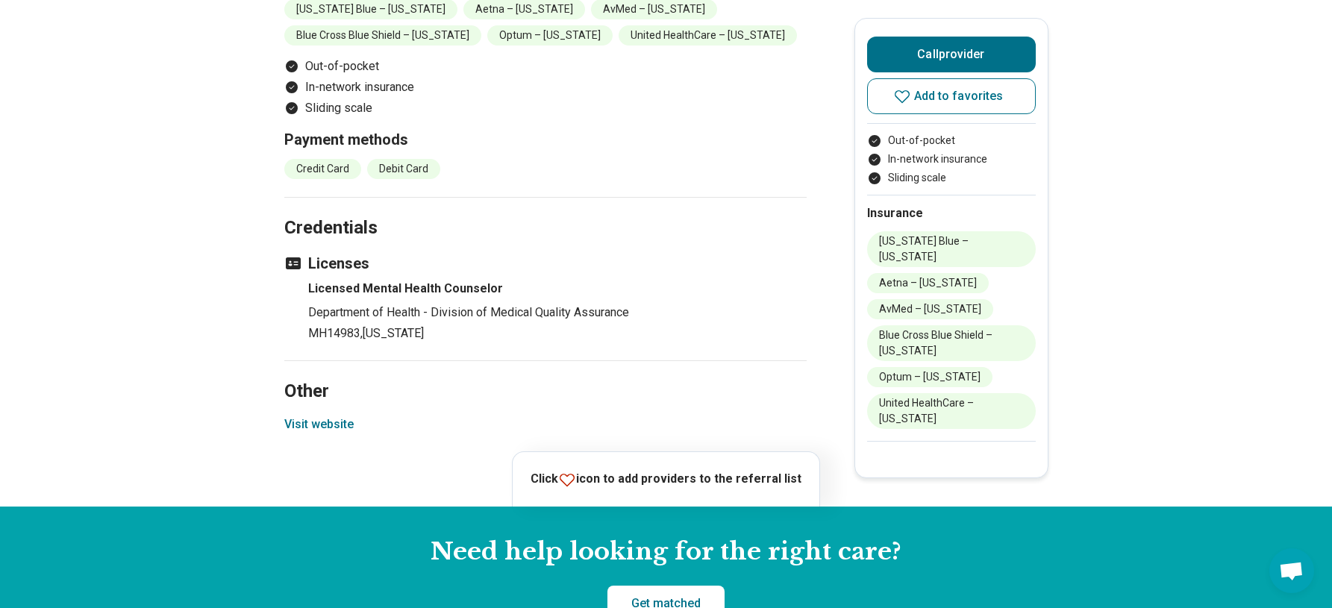
scroll to position [1567, 0]
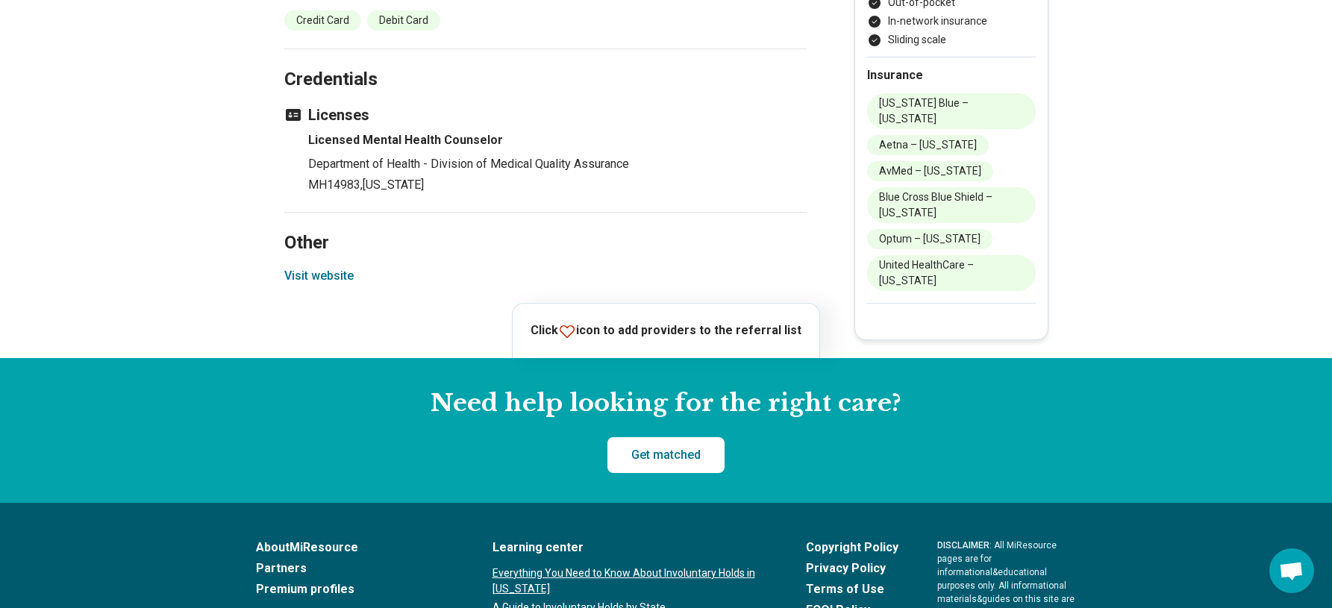
click at [331, 267] on button "Visit website" at bounding box center [318, 276] width 69 height 18
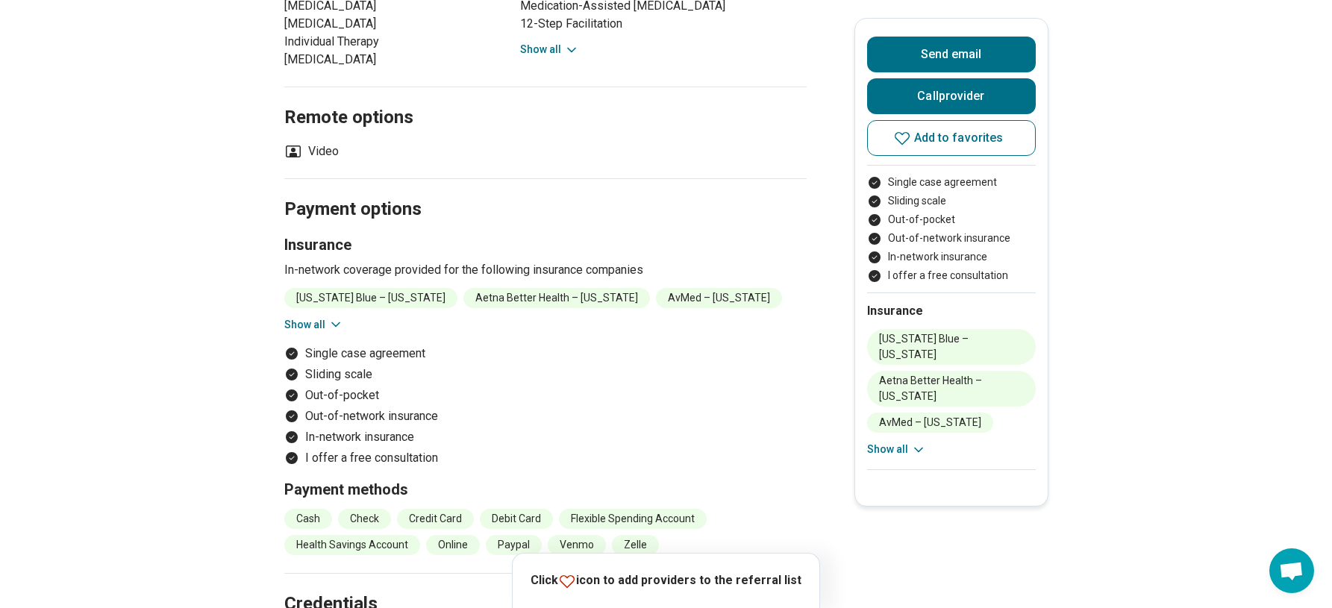
scroll to position [1418, 0]
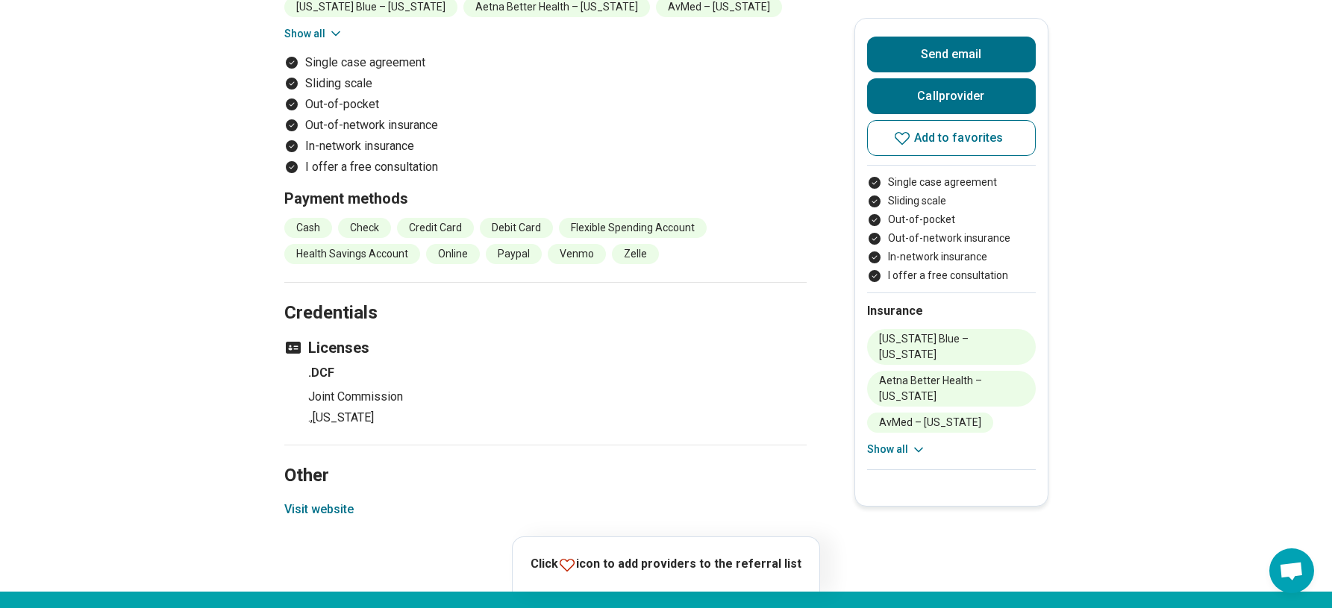
click at [321, 501] on button "Visit website" at bounding box center [318, 510] width 69 height 18
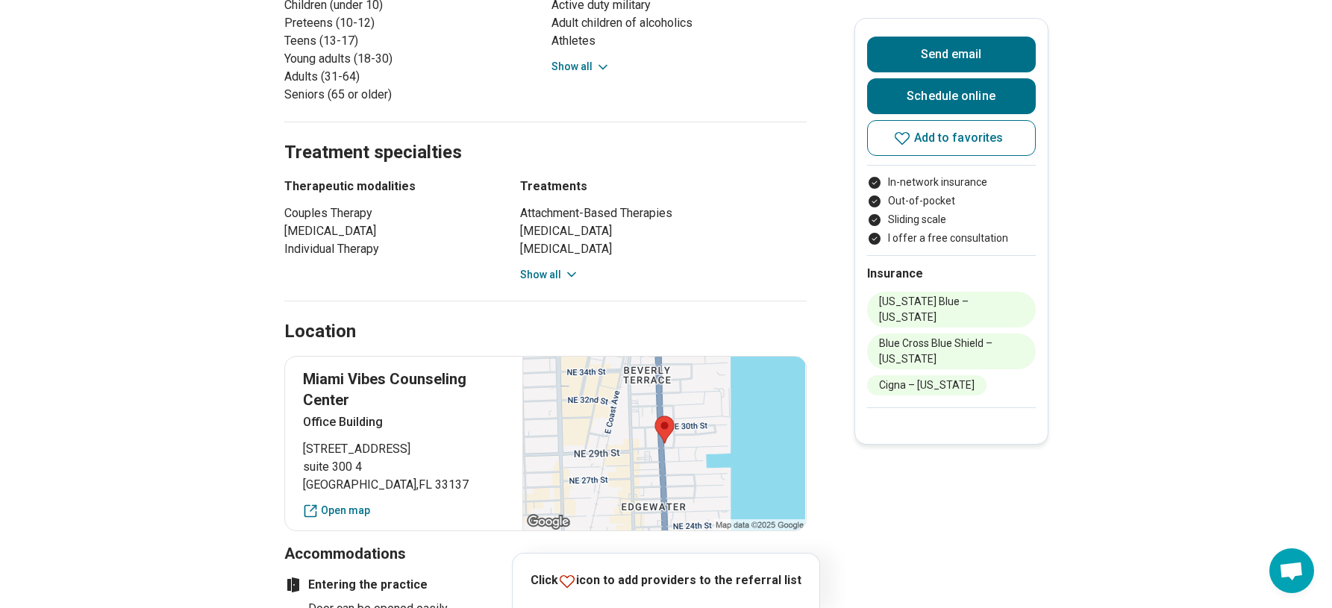
scroll to position [821, 0]
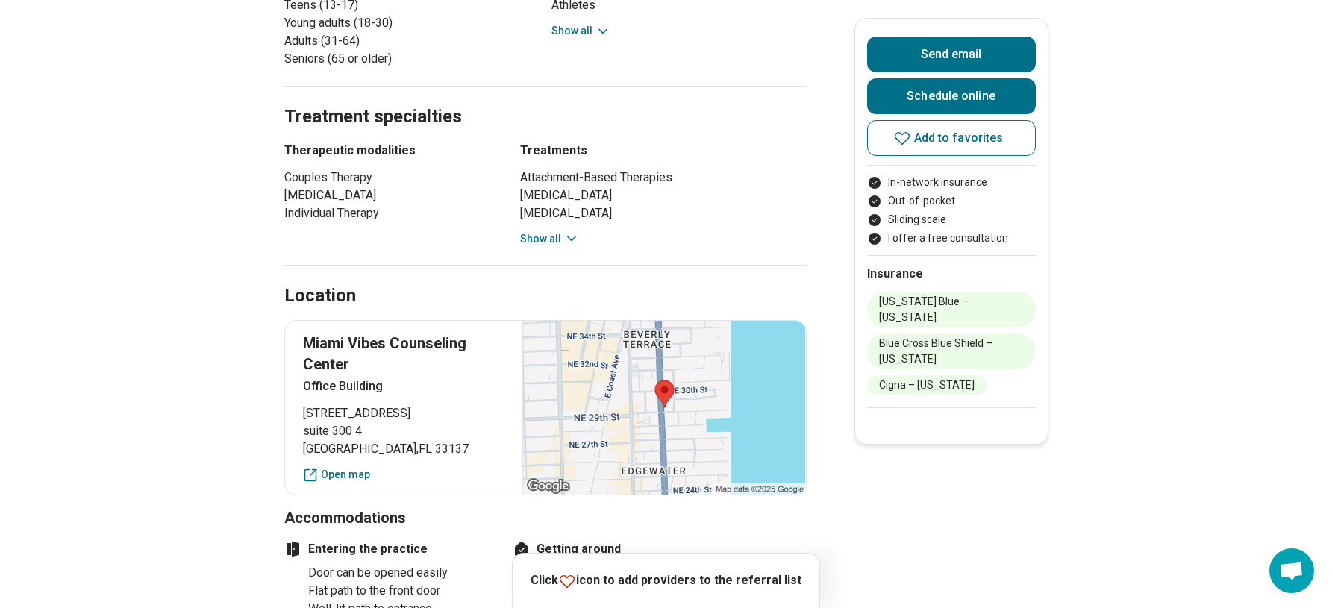
click at [550, 231] on button "Show all" at bounding box center [549, 239] width 59 height 16
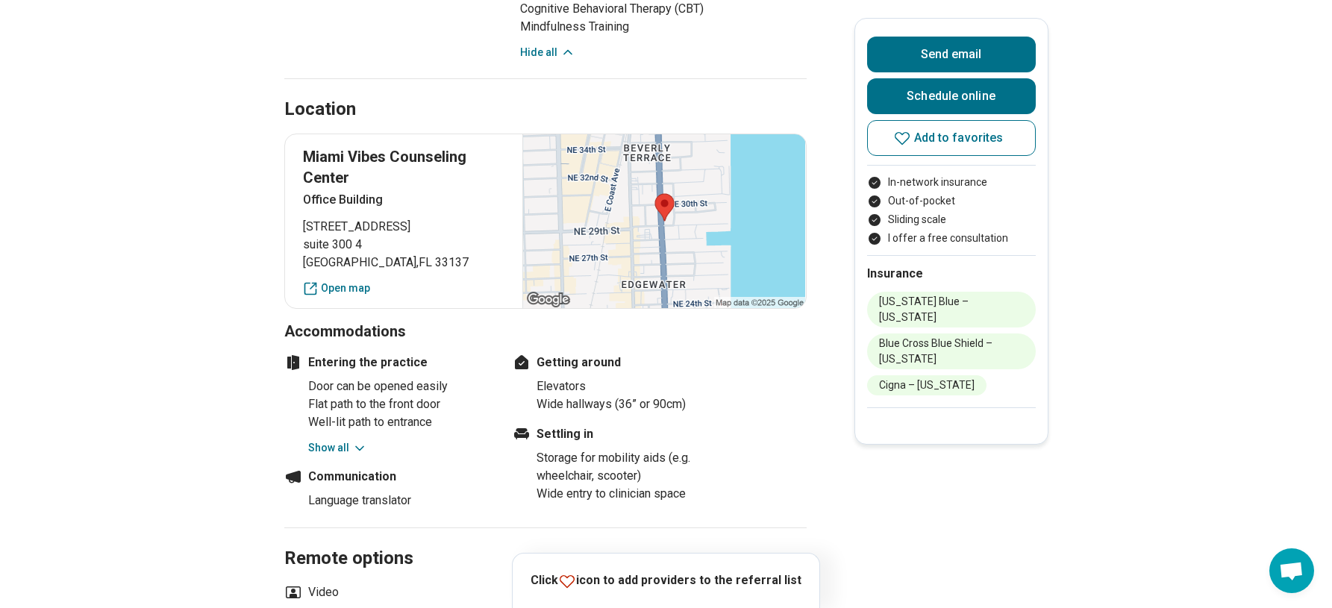
scroll to position [1119, 0]
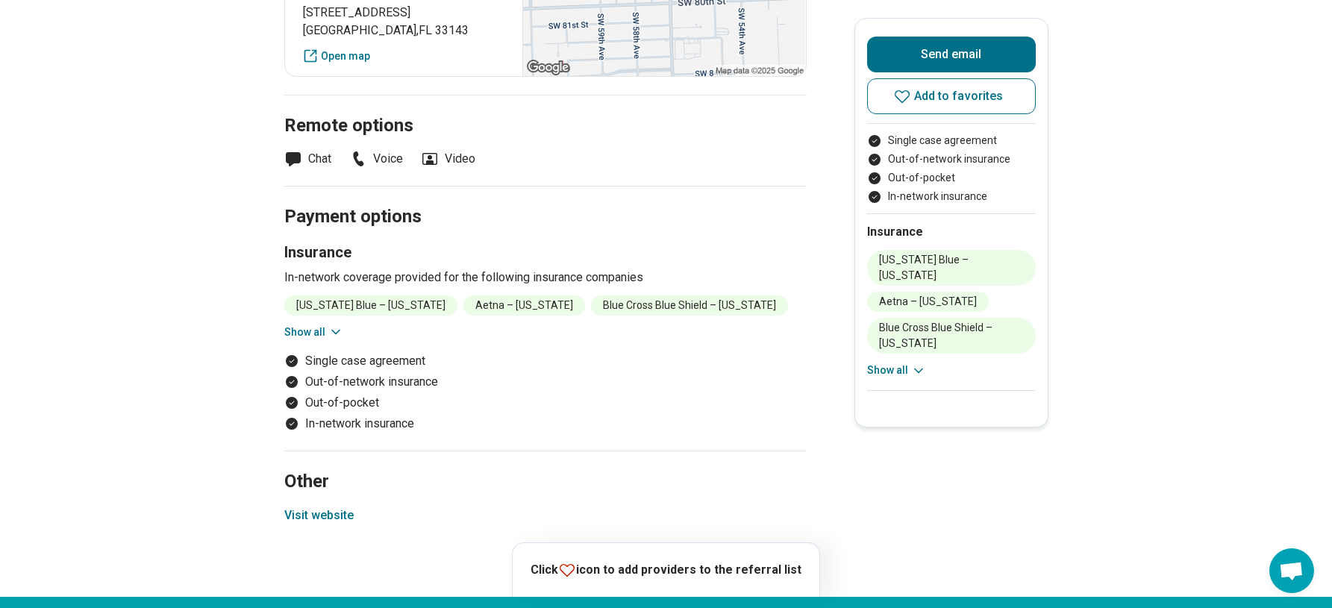
scroll to position [970, 0]
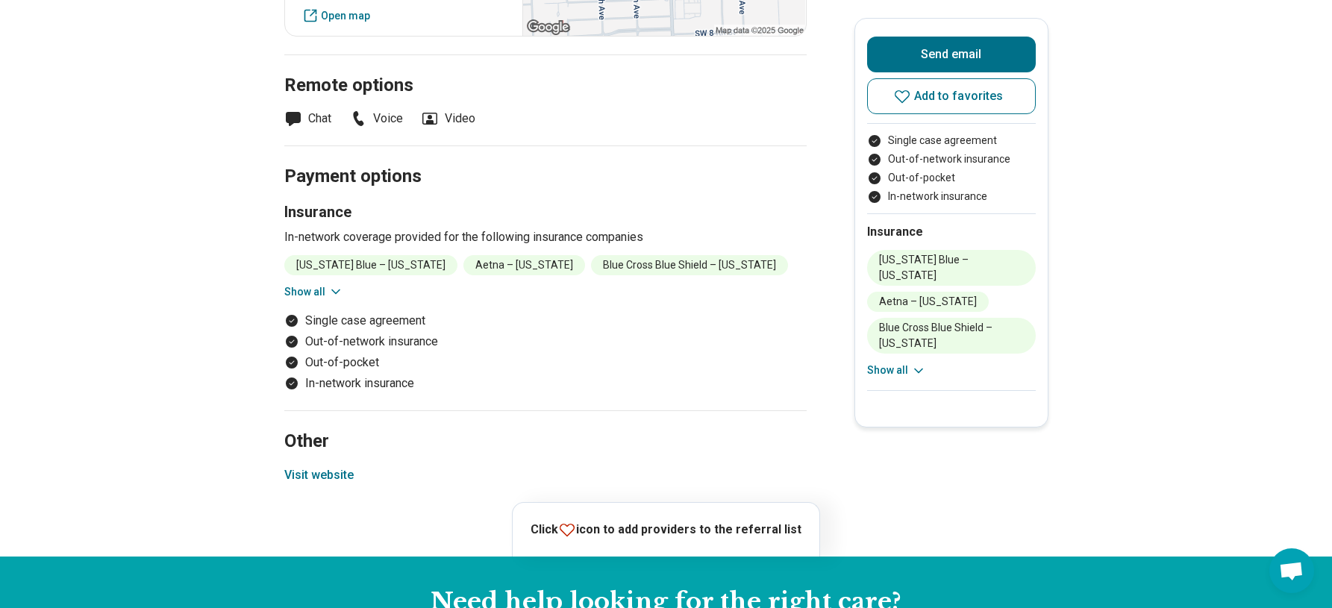
click at [348, 472] on button "Visit website" at bounding box center [318, 475] width 69 height 18
